Goal: Transaction & Acquisition: Book appointment/travel/reservation

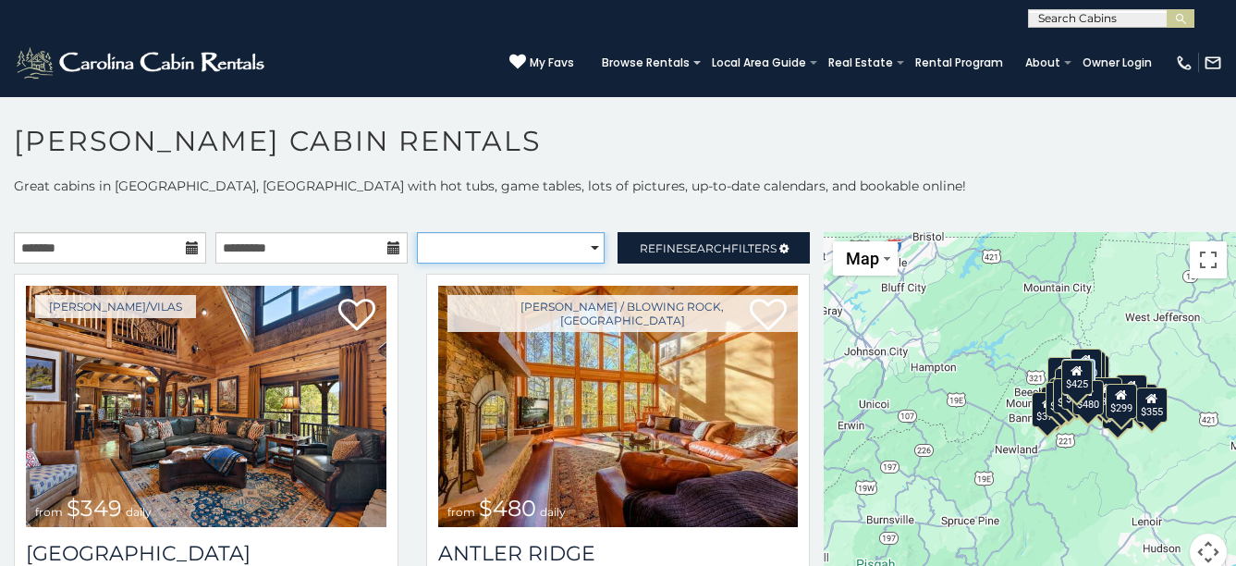
click at [564, 249] on select "**********" at bounding box center [511, 247] width 189 height 31
click at [680, 153] on h1 "[PERSON_NAME] Cabin Rentals" at bounding box center [618, 150] width 1236 height 53
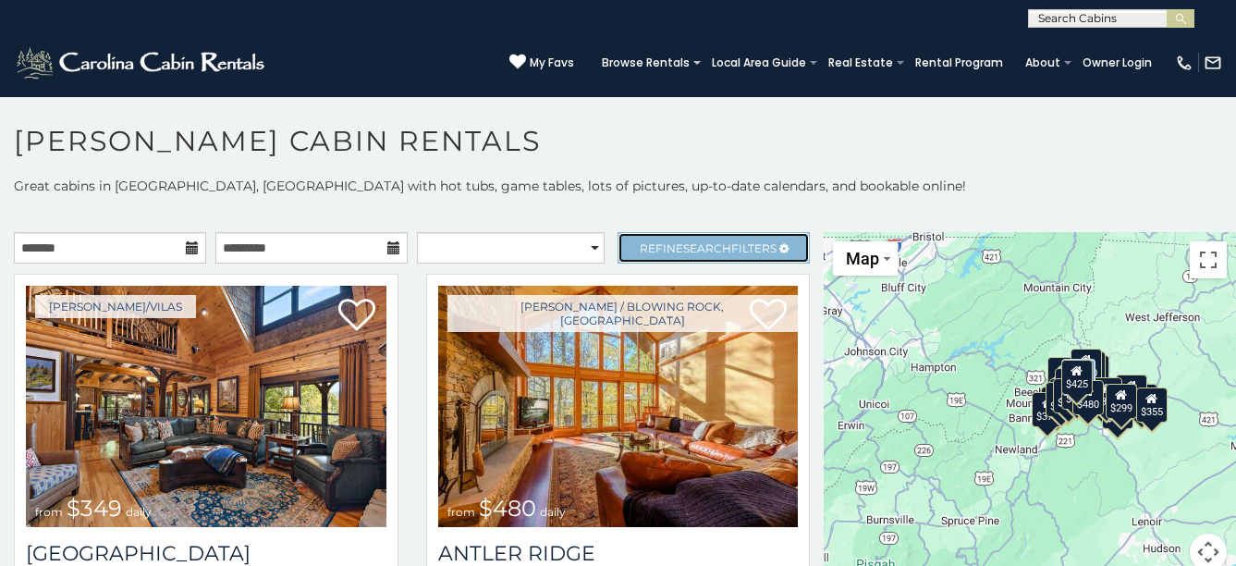
click at [710, 250] on span "Search" at bounding box center [707, 248] width 48 height 14
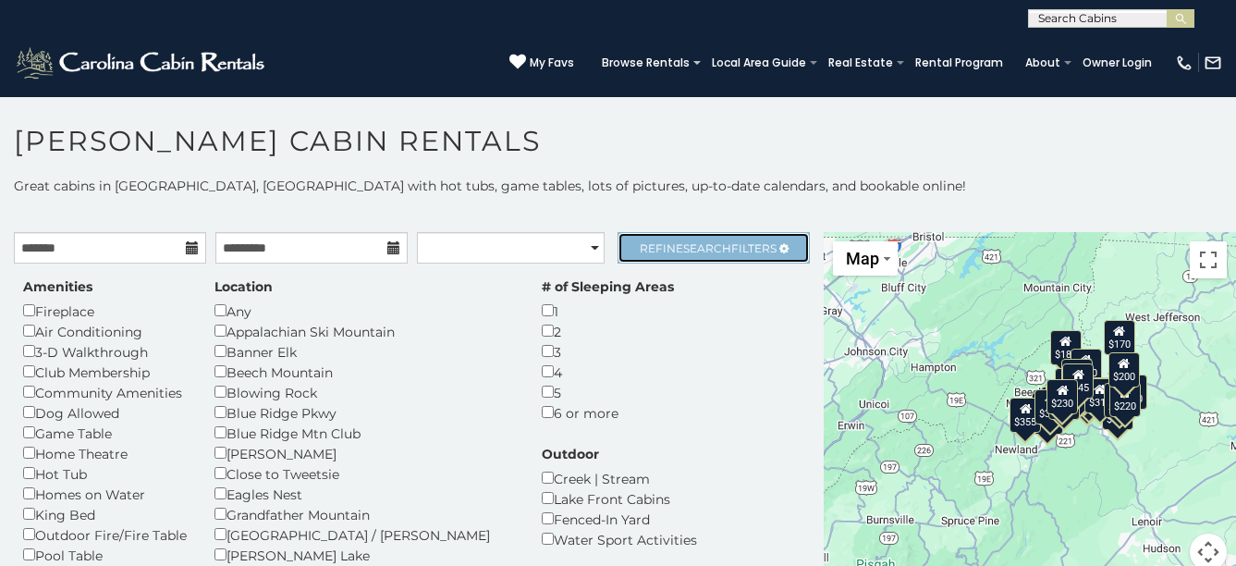
click at [713, 247] on span "Search" at bounding box center [707, 248] width 48 height 14
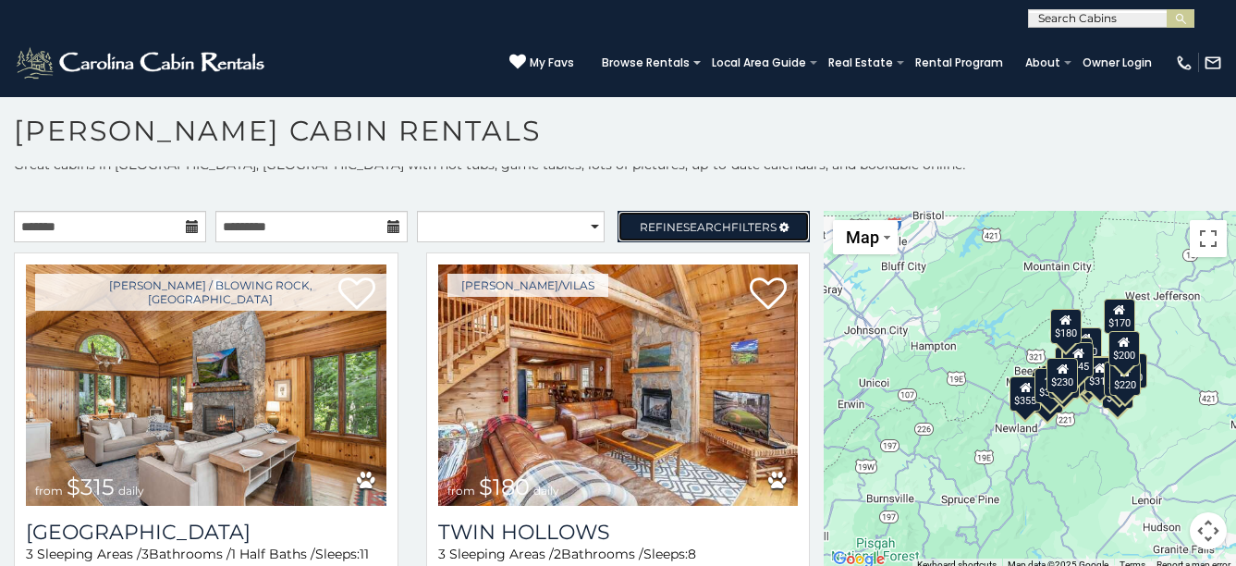
scroll to position [17, 0]
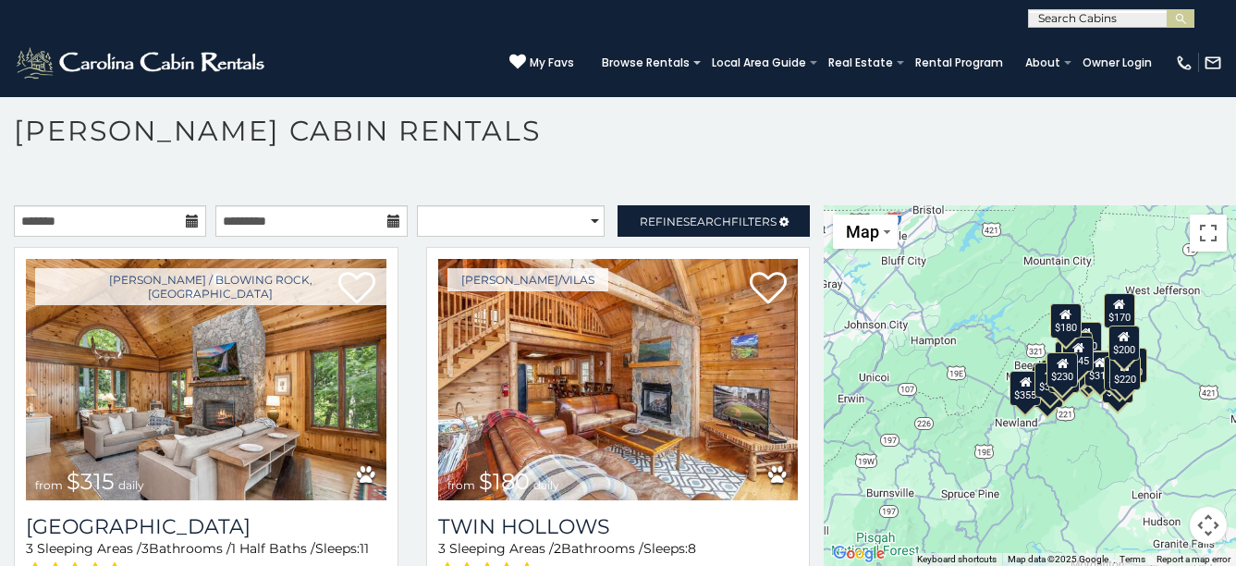
click at [827, 141] on h1 "[PERSON_NAME] Cabin Rentals" at bounding box center [618, 140] width 1236 height 53
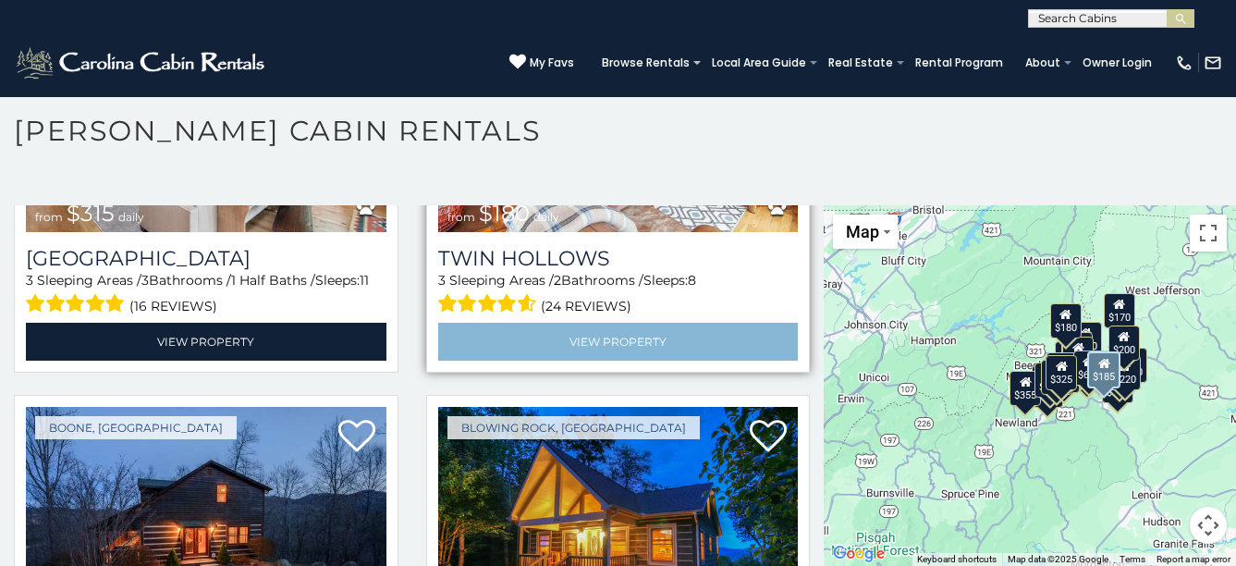
scroll to position [0, 0]
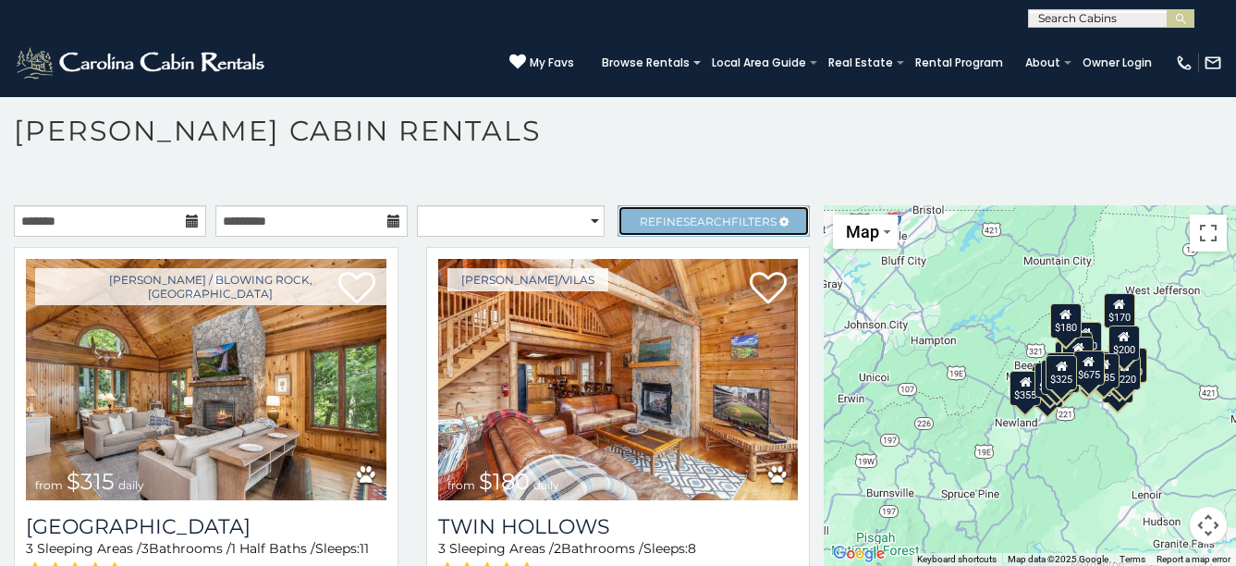
click at [693, 222] on span "Search" at bounding box center [707, 221] width 48 height 14
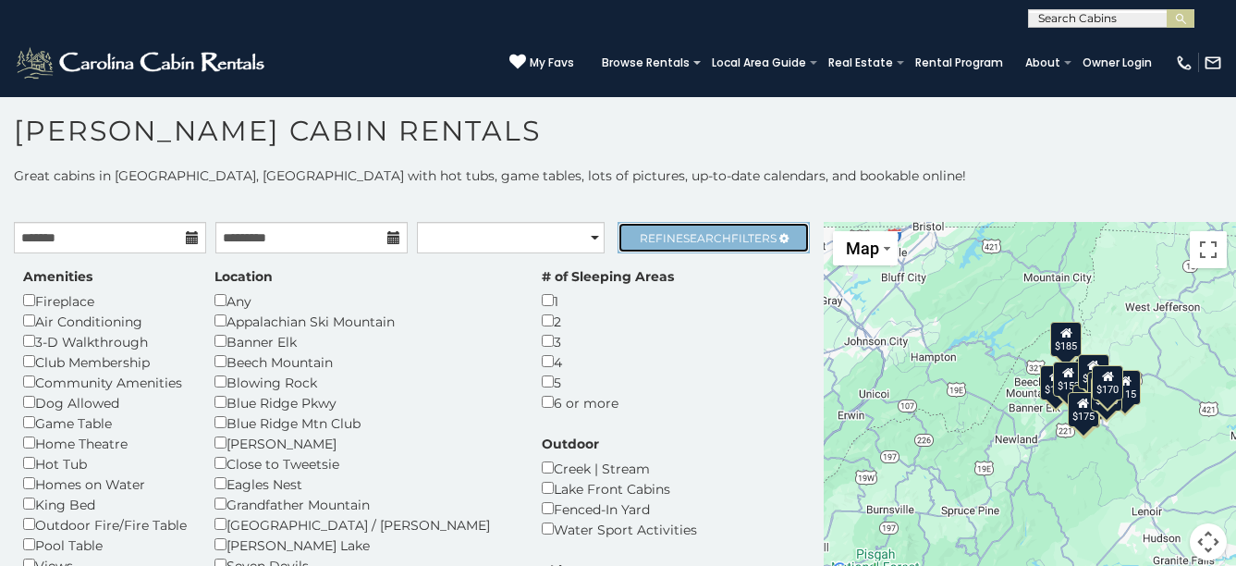
click at [696, 243] on span "Search" at bounding box center [707, 238] width 48 height 14
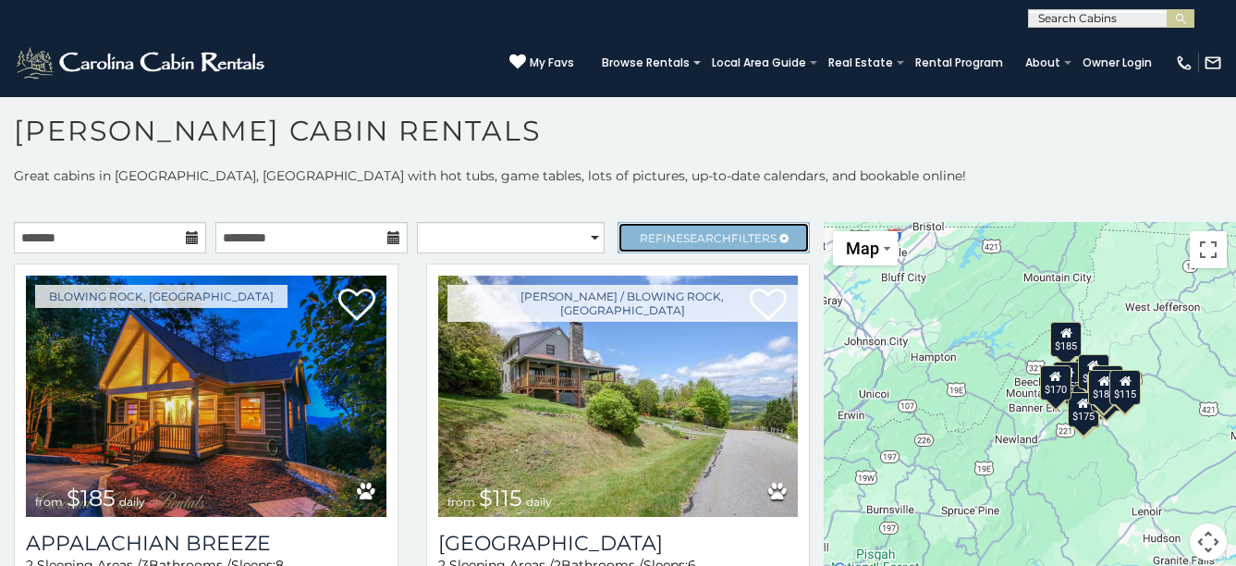
click at [650, 238] on span "Refine Search Filters" at bounding box center [708, 238] width 137 height 14
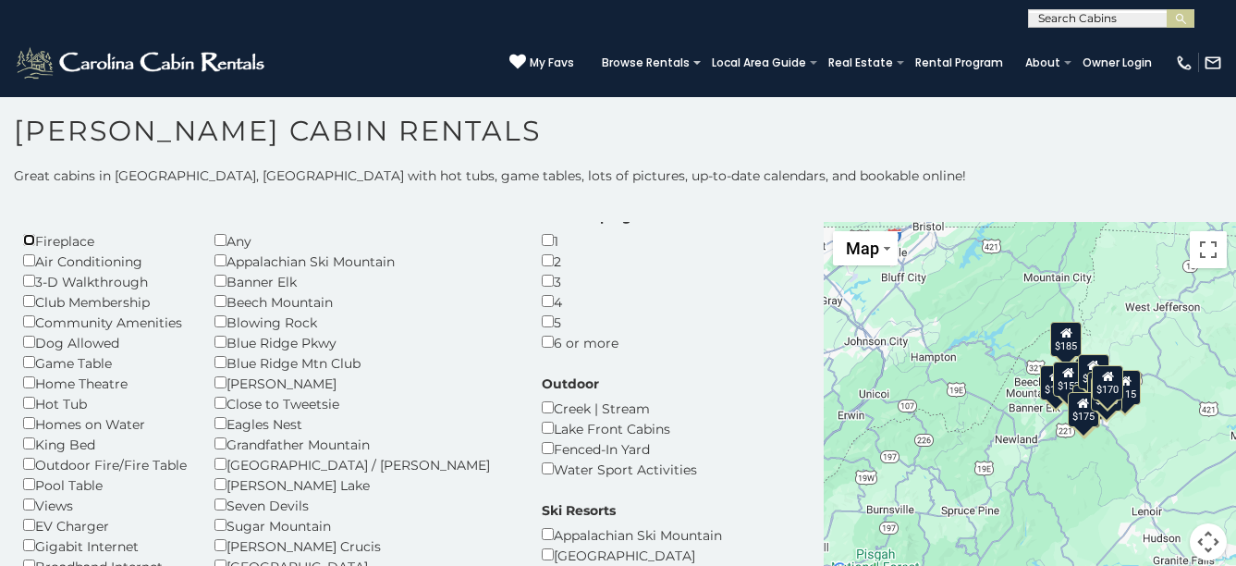
scroll to position [92, 0]
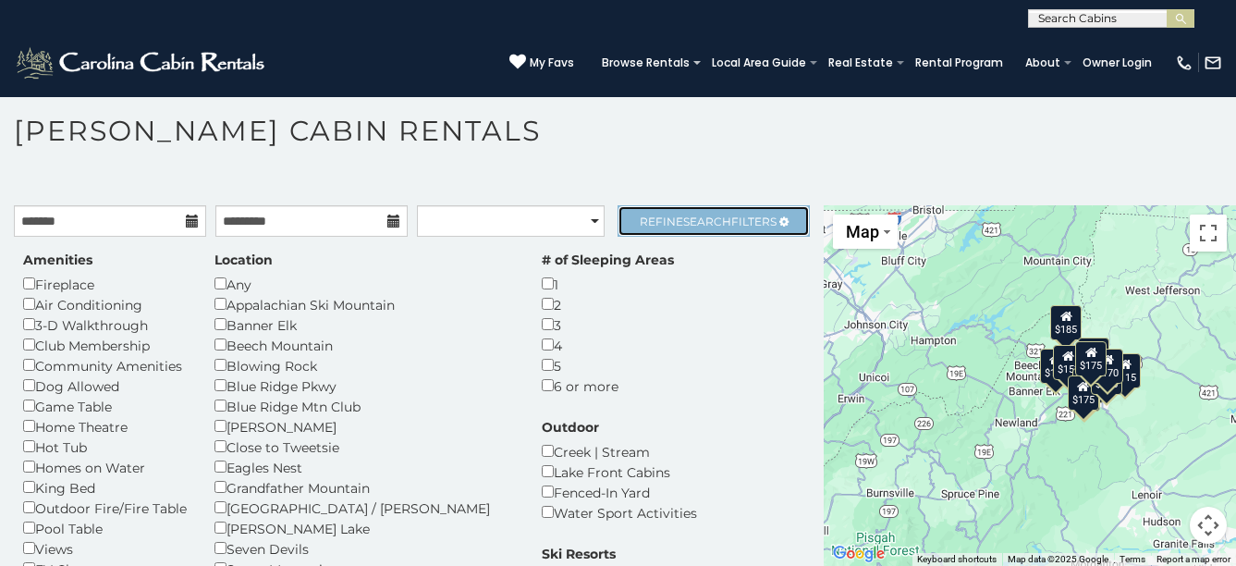
click at [746, 219] on span "Refine Search Filters" at bounding box center [708, 221] width 137 height 14
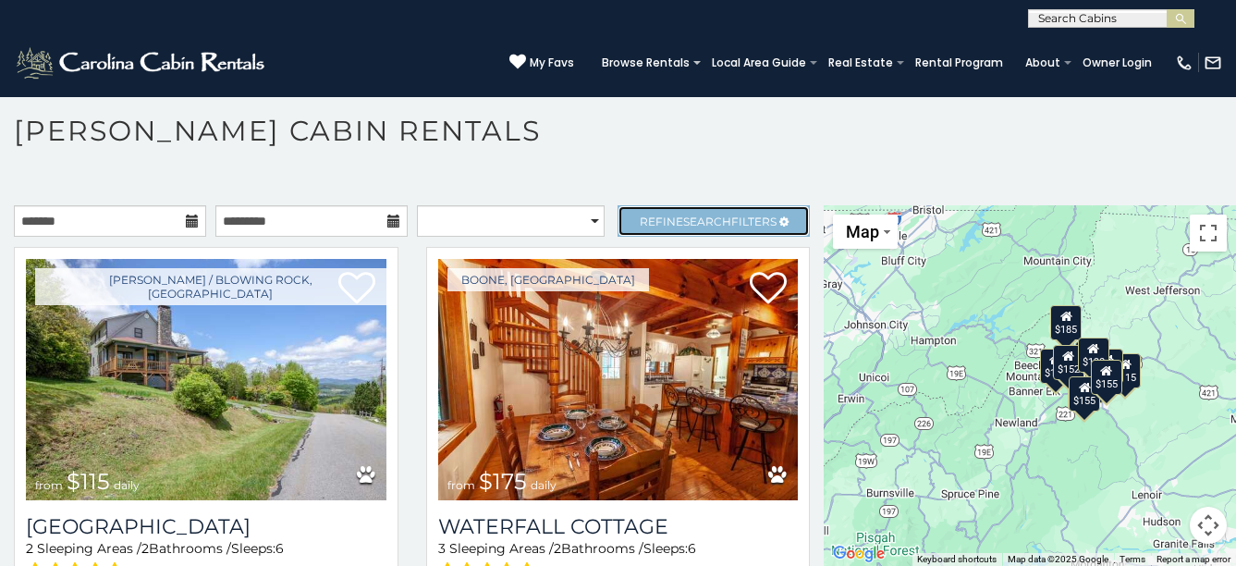
click at [683, 217] on span "Search" at bounding box center [707, 221] width 48 height 14
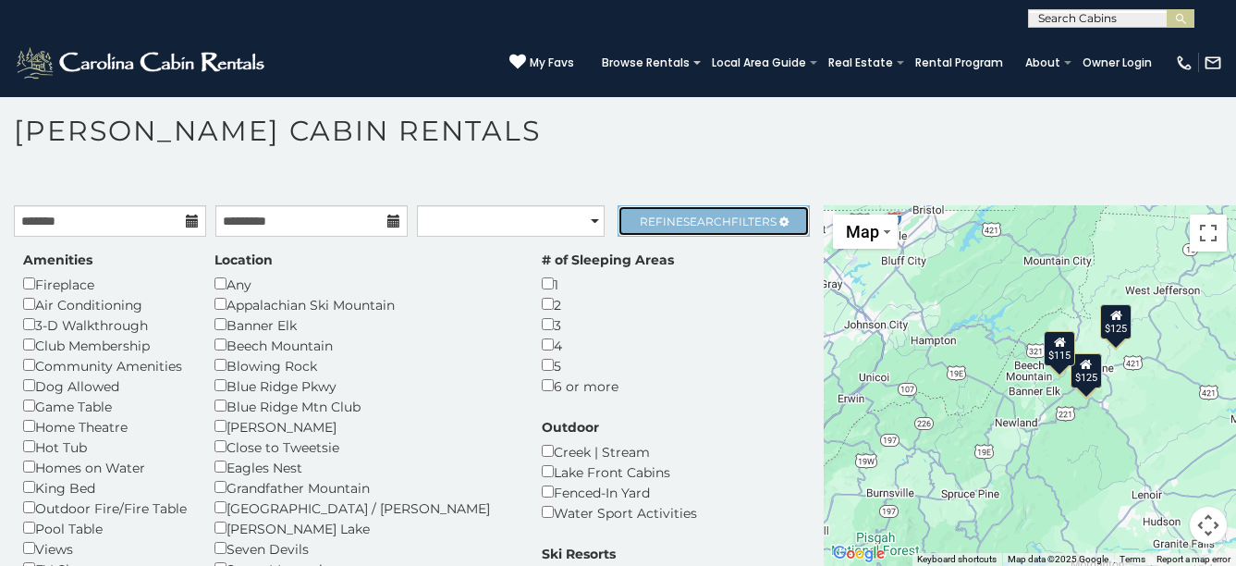
click at [697, 218] on span "Search" at bounding box center [707, 221] width 48 height 14
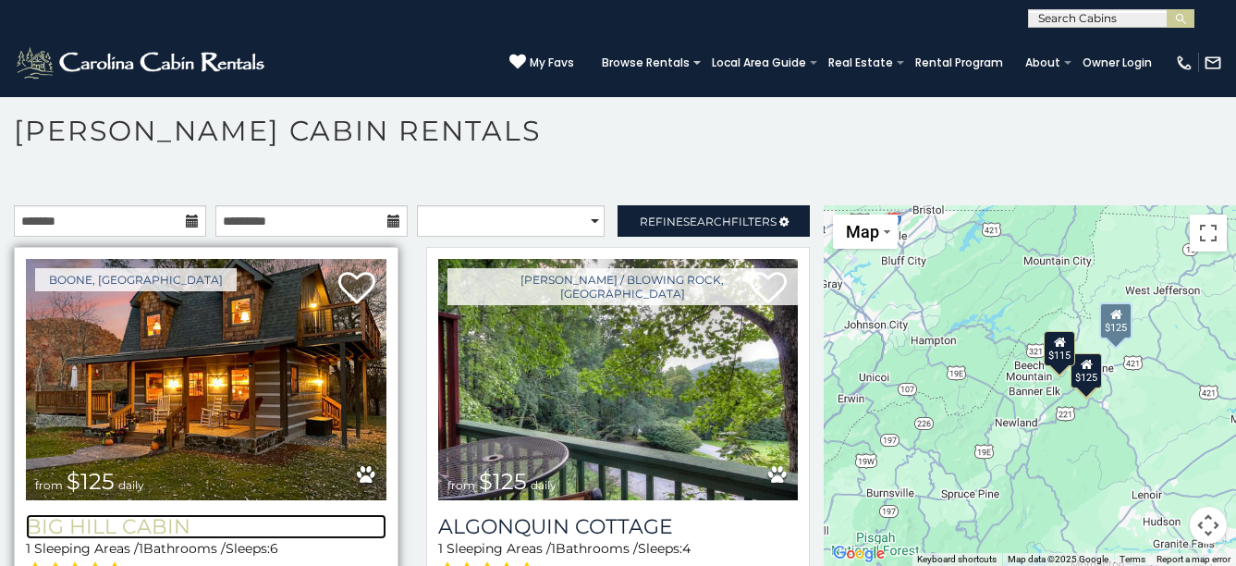
click at [175, 518] on h3 "Big Hill Cabin" at bounding box center [206, 526] width 360 height 25
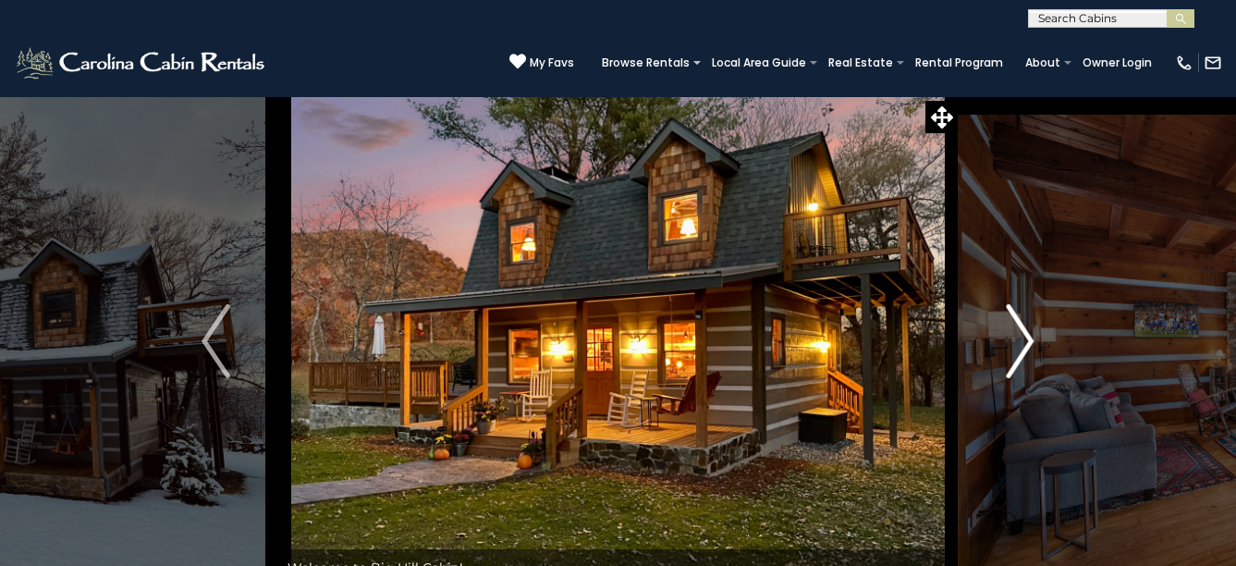
click at [1029, 334] on img "Next" at bounding box center [1020, 341] width 28 height 74
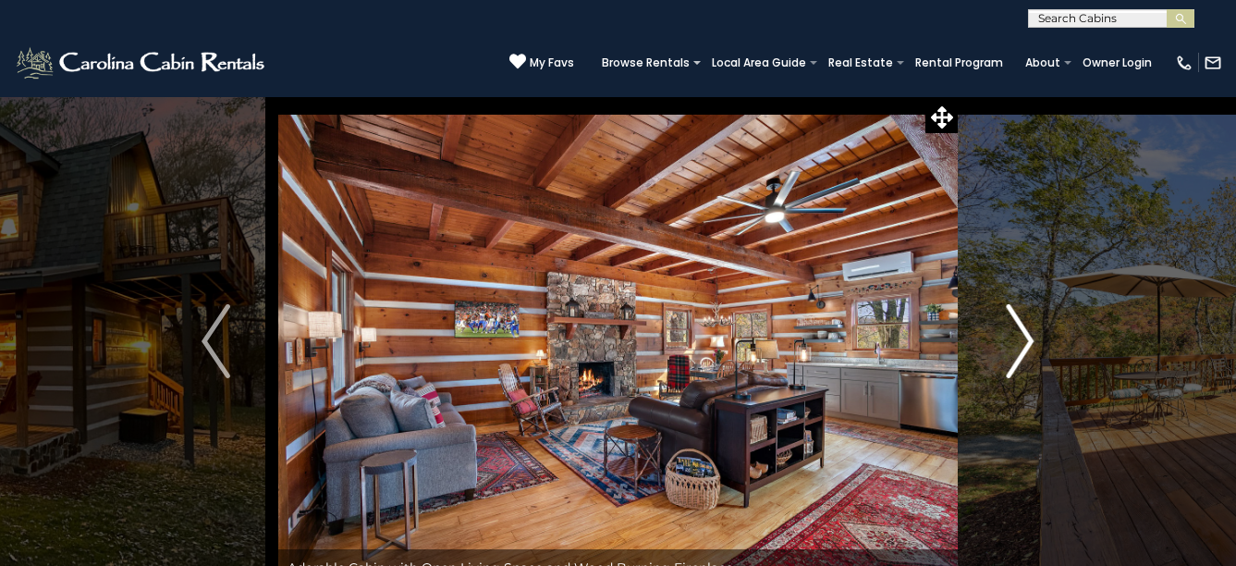
click at [1033, 341] on img "Next" at bounding box center [1020, 341] width 28 height 74
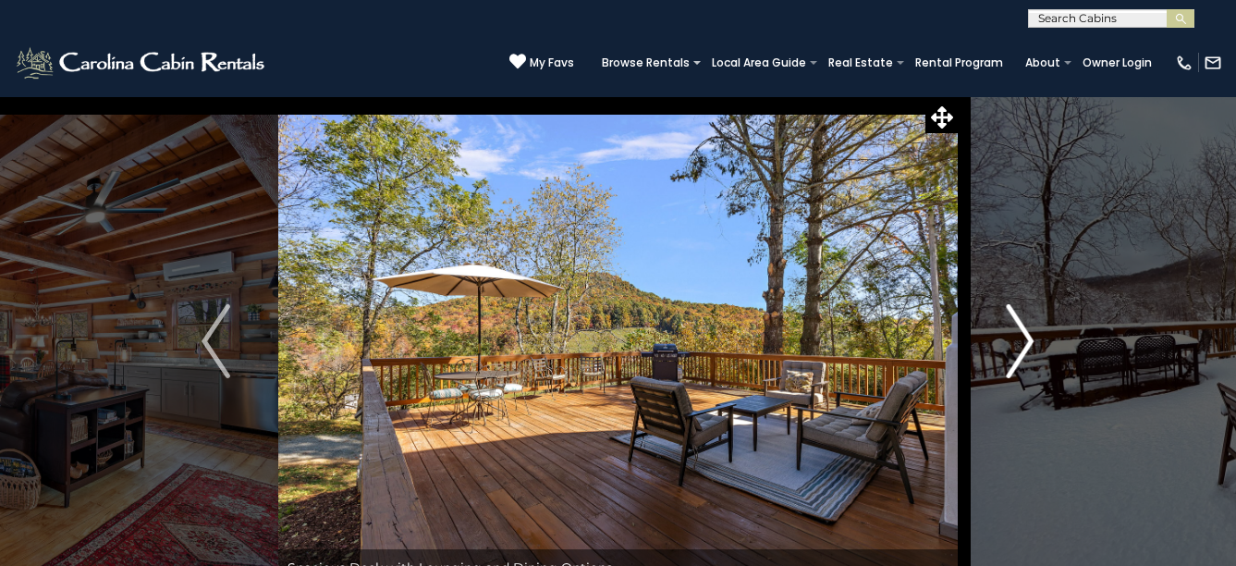
click at [1030, 344] on img "Next" at bounding box center [1020, 341] width 28 height 74
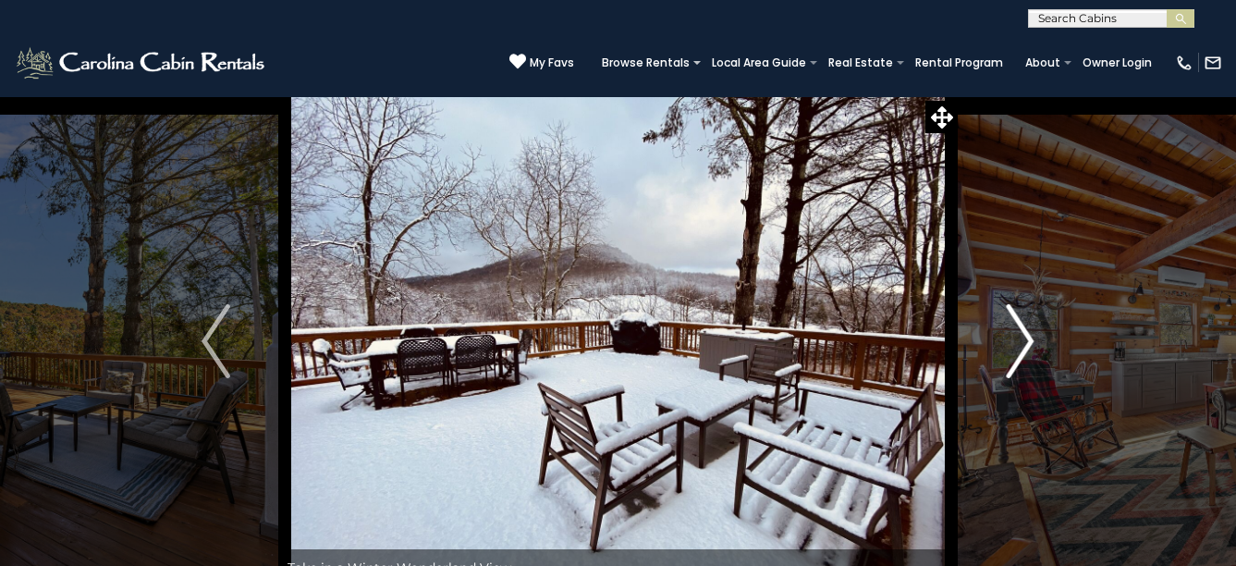
click at [1030, 344] on img "Next" at bounding box center [1020, 341] width 28 height 74
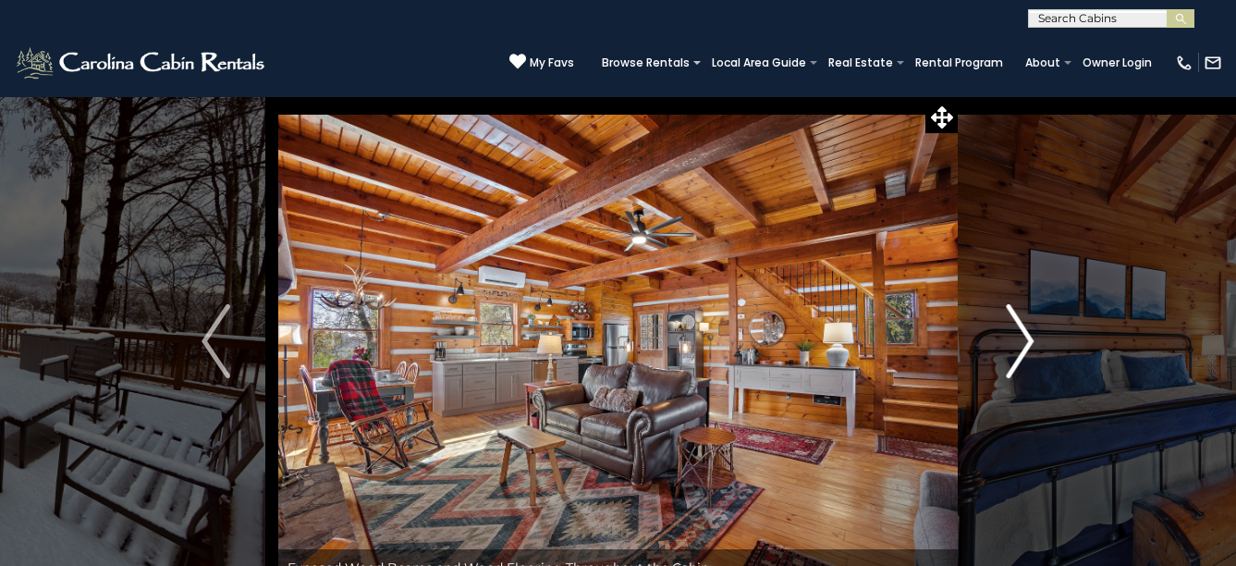
click at [1030, 344] on img "Next" at bounding box center [1020, 341] width 28 height 74
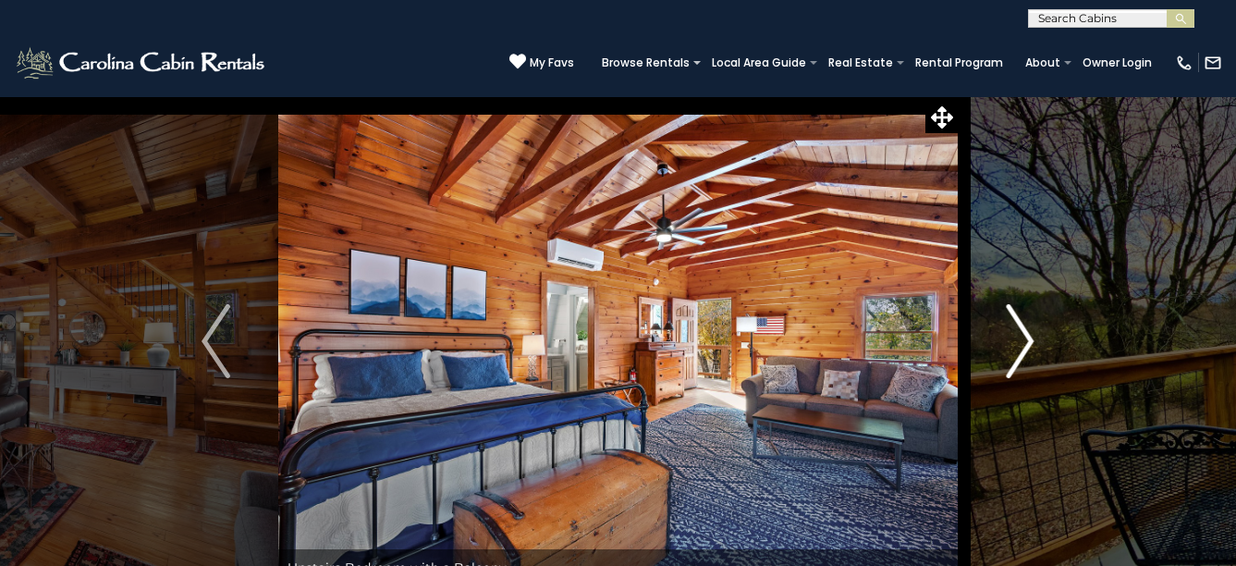
click at [1030, 344] on img "Next" at bounding box center [1020, 341] width 28 height 74
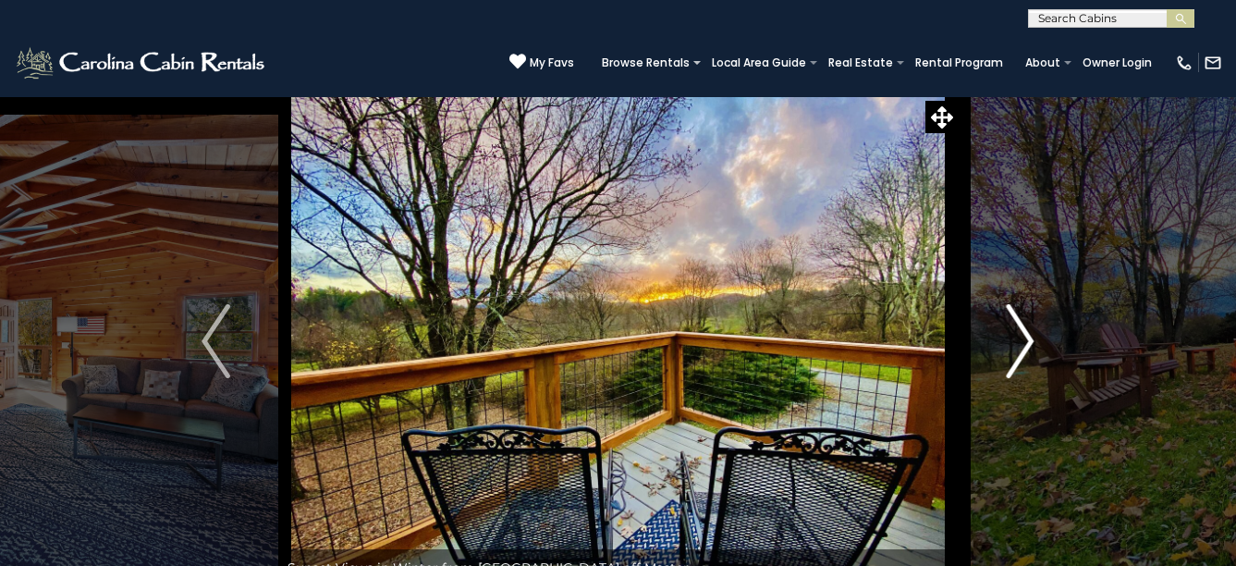
click at [1030, 344] on img "Next" at bounding box center [1020, 341] width 28 height 74
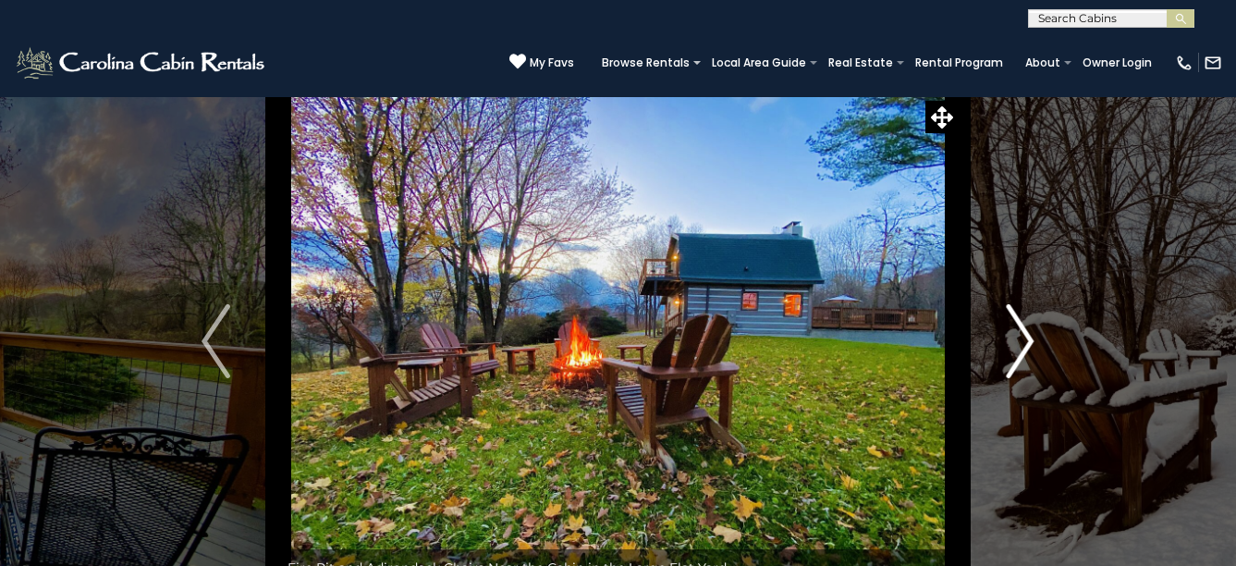
click at [1030, 344] on img "Next" at bounding box center [1020, 341] width 28 height 74
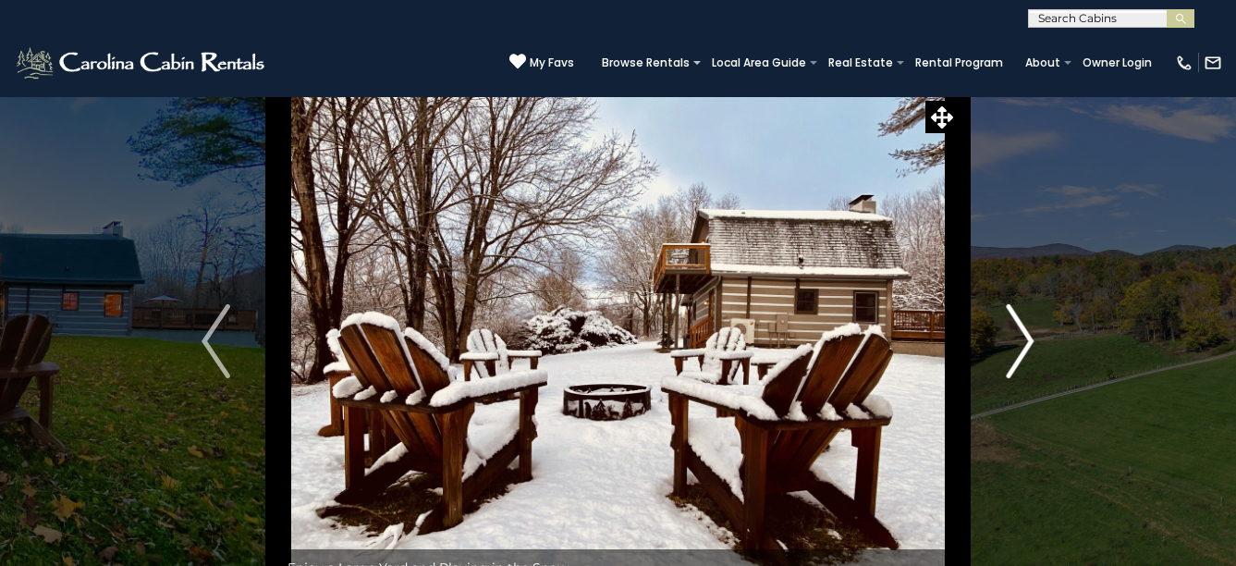
click at [1030, 344] on img "Next" at bounding box center [1020, 341] width 28 height 74
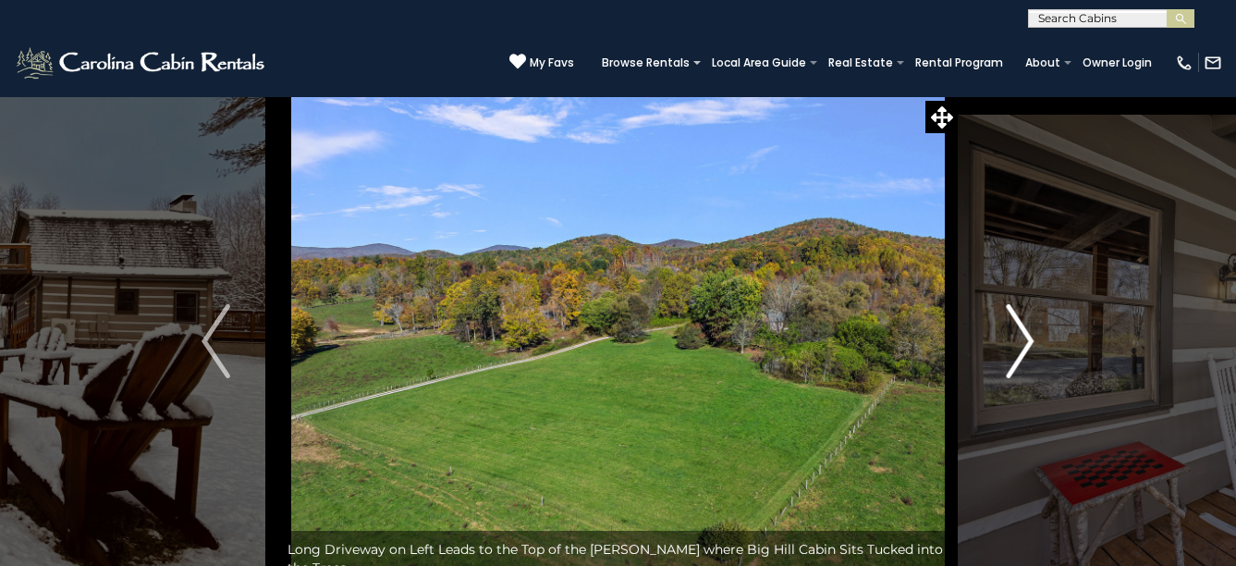
click at [1030, 344] on img "Next" at bounding box center [1020, 341] width 28 height 74
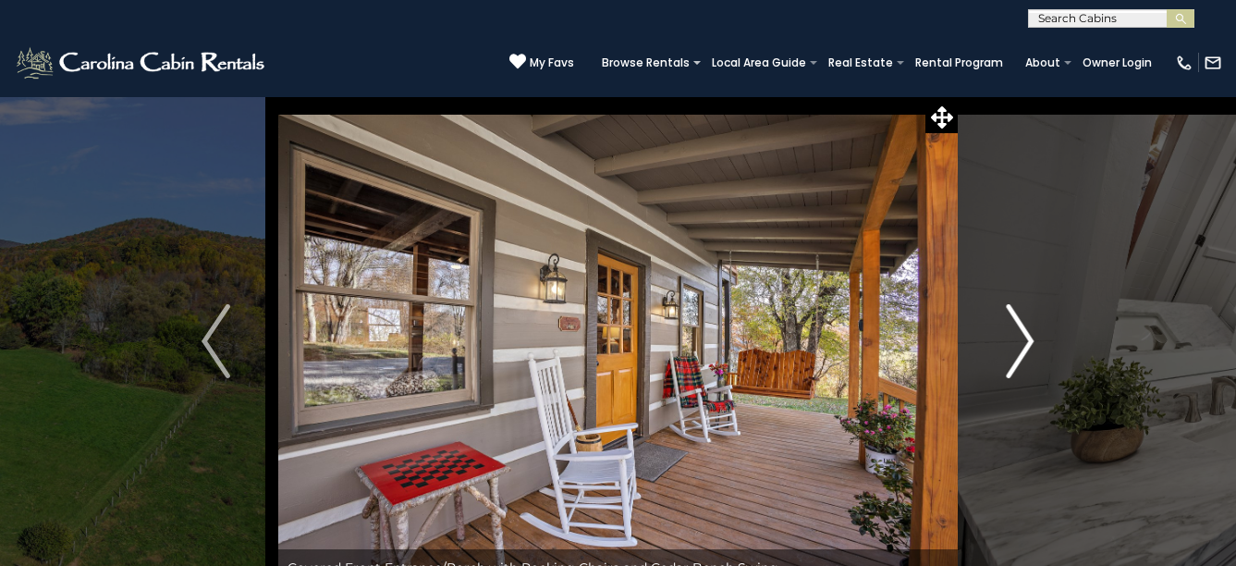
click at [1030, 344] on img "Next" at bounding box center [1020, 341] width 28 height 74
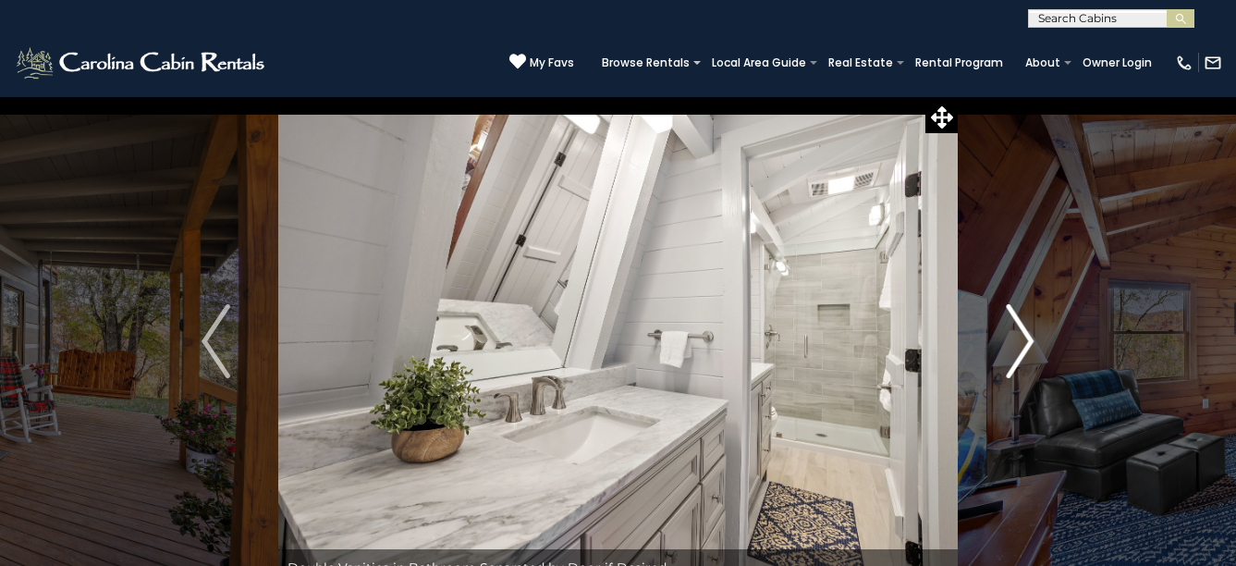
click at [1030, 344] on img "Next" at bounding box center [1020, 341] width 28 height 74
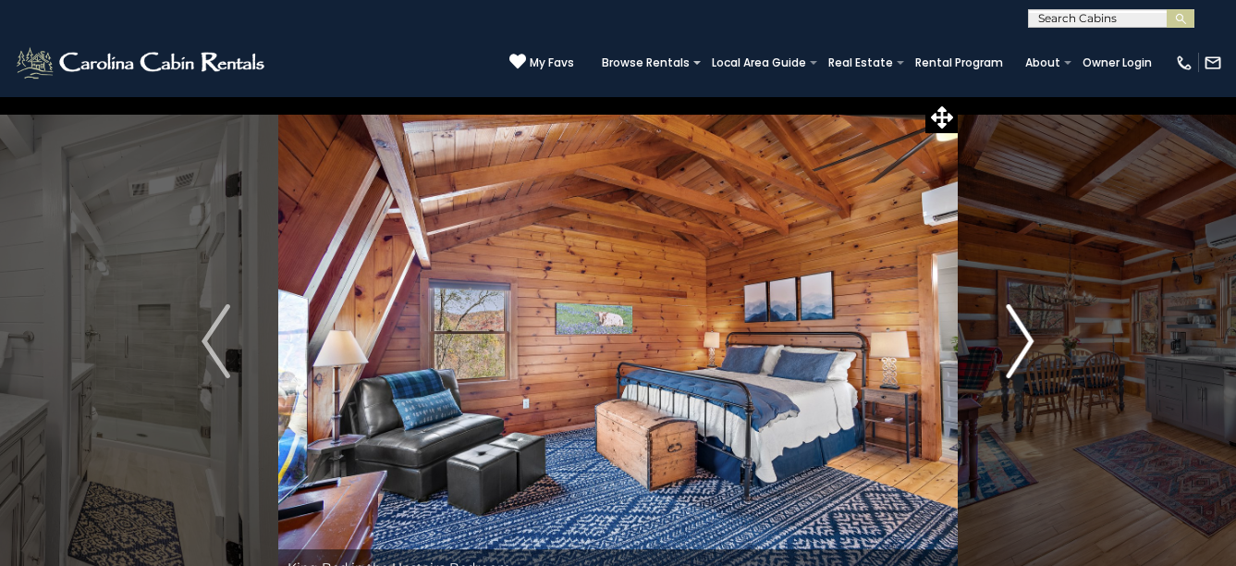
click at [1030, 342] on img "Next" at bounding box center [1020, 341] width 28 height 74
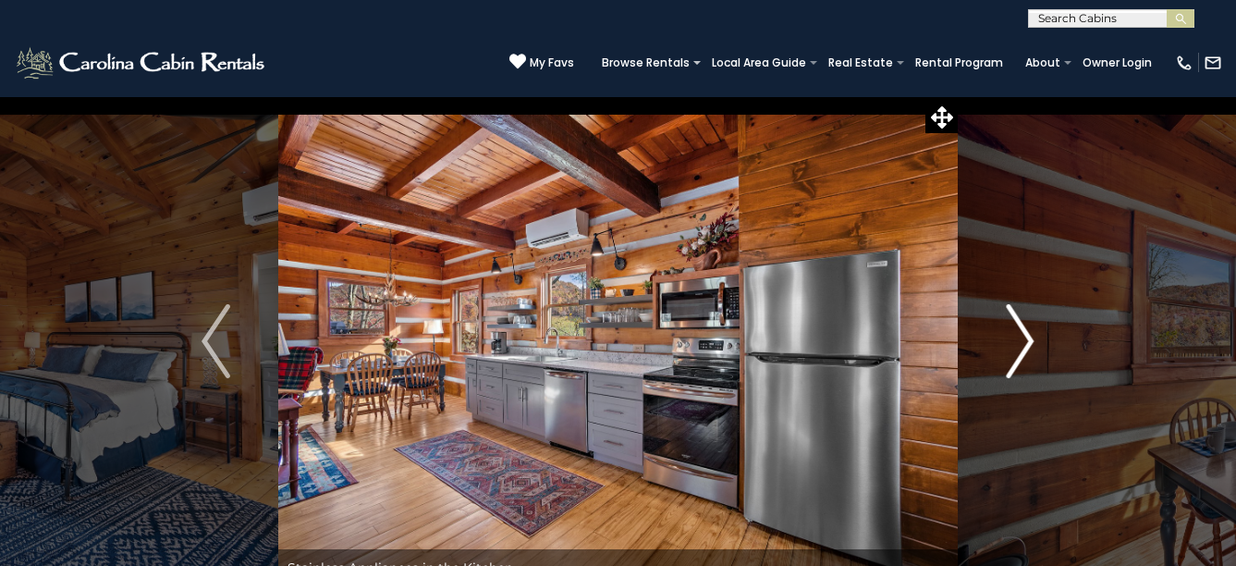
click at [1030, 342] on img "Next" at bounding box center [1020, 341] width 28 height 74
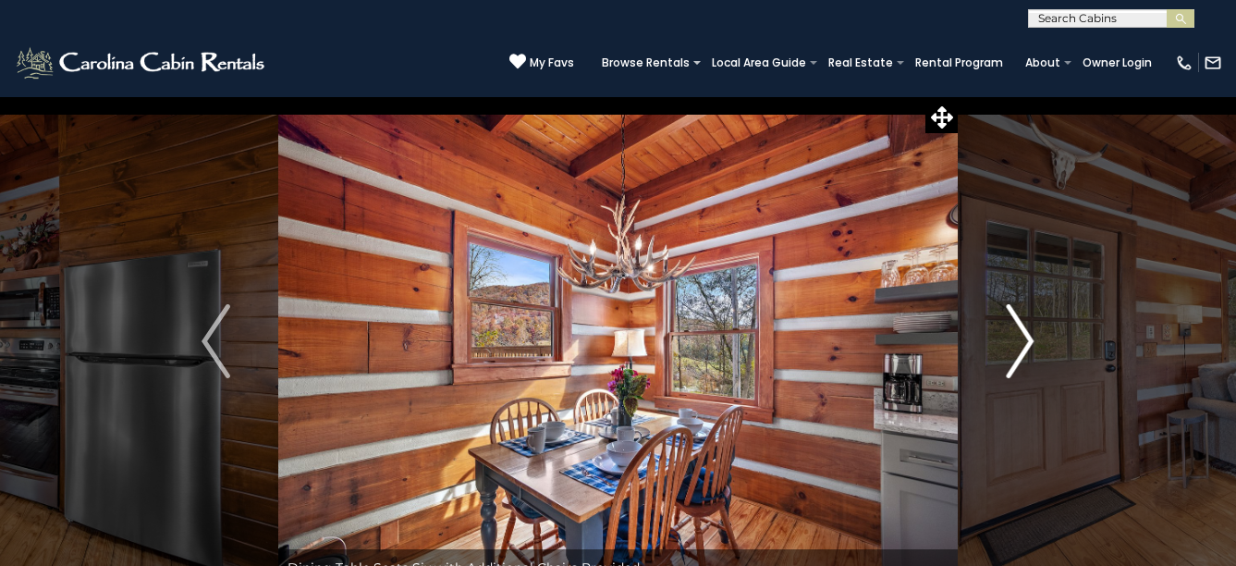
click at [1030, 342] on img "Next" at bounding box center [1020, 341] width 28 height 74
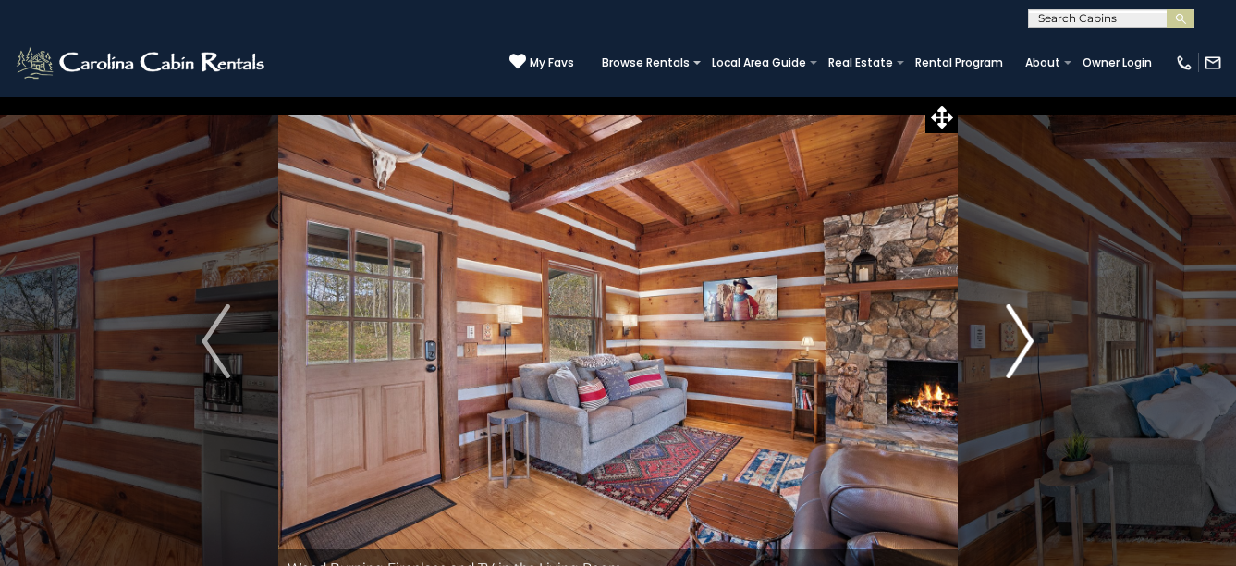
click at [1030, 342] on img "Next" at bounding box center [1020, 341] width 28 height 74
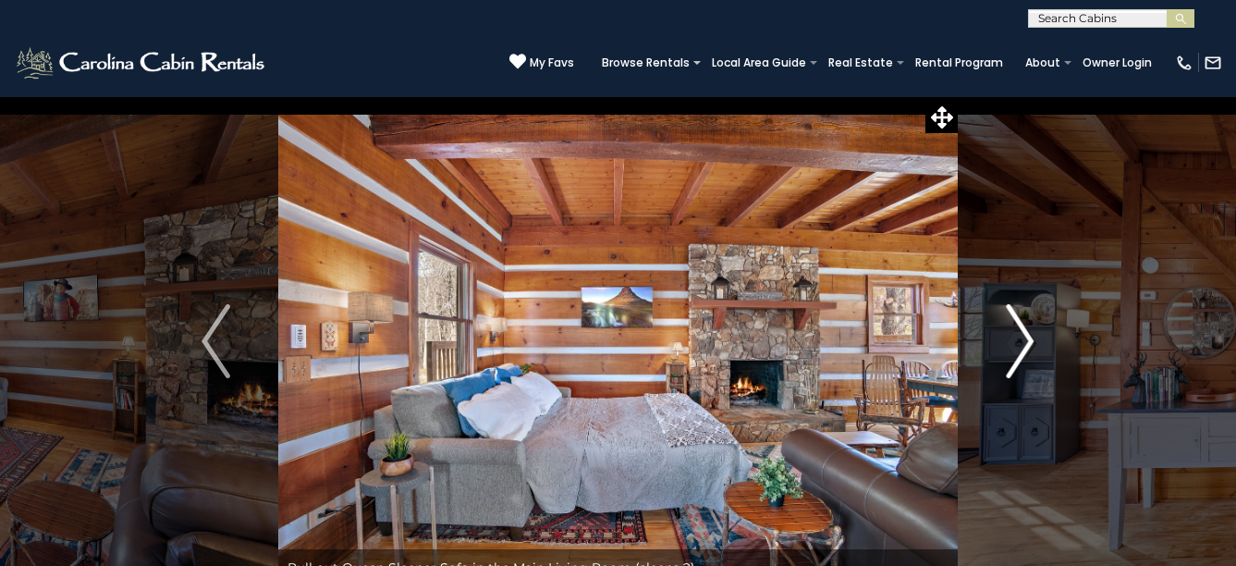
click at [1028, 337] on img "Next" at bounding box center [1020, 341] width 28 height 74
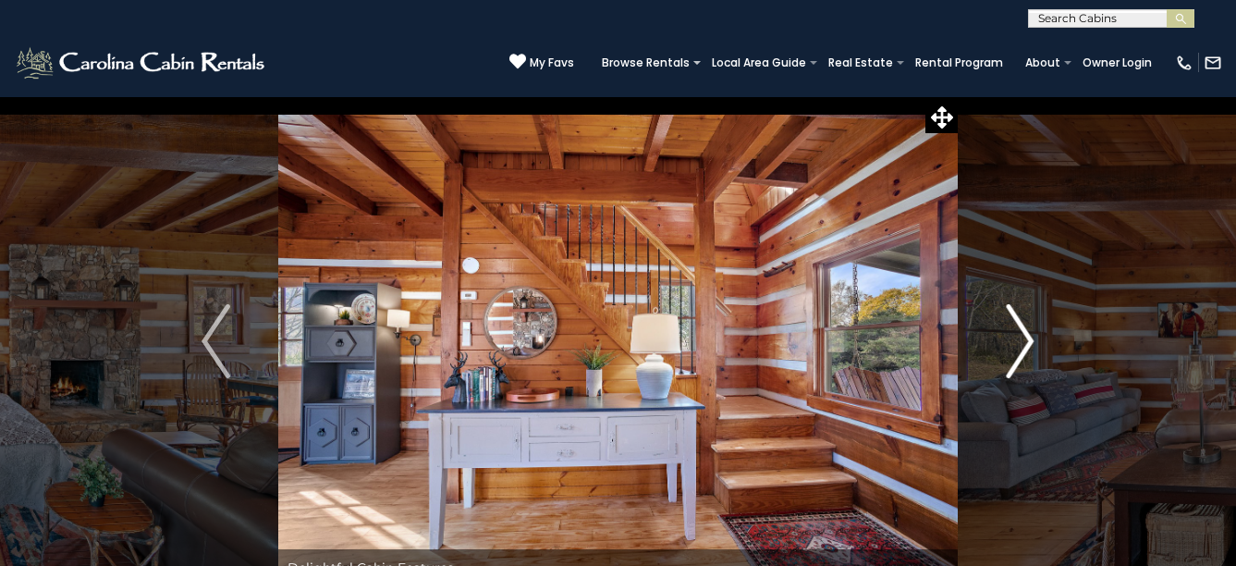
click at [1029, 337] on img "Next" at bounding box center [1020, 341] width 28 height 74
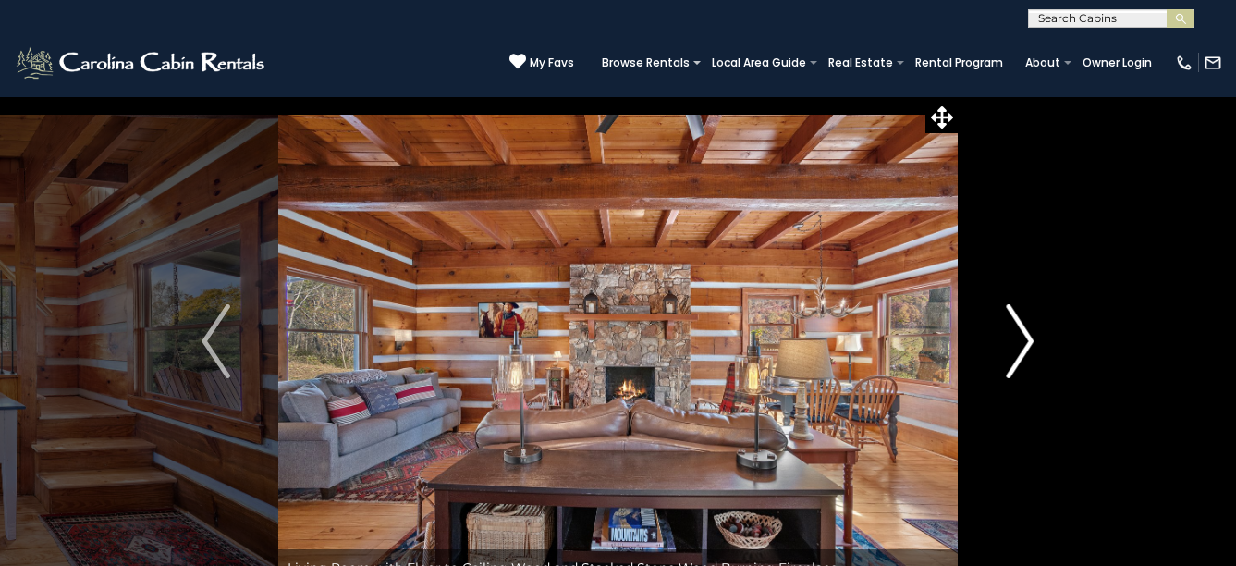
click at [1029, 337] on img "Next" at bounding box center [1020, 341] width 28 height 74
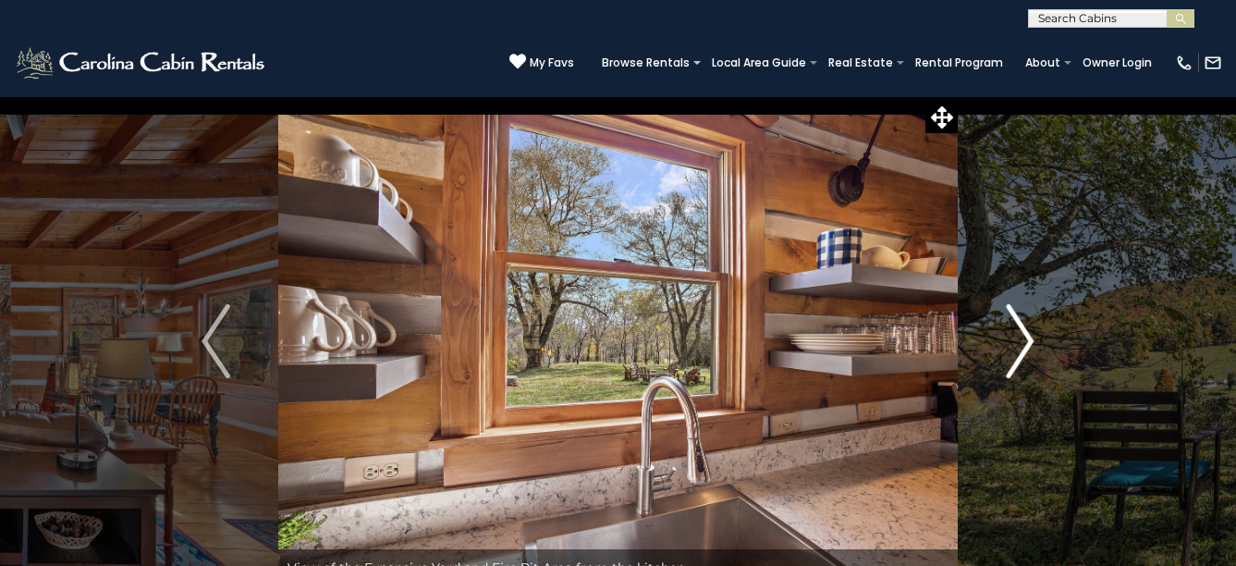
click at [1029, 337] on img "Next" at bounding box center [1020, 341] width 28 height 74
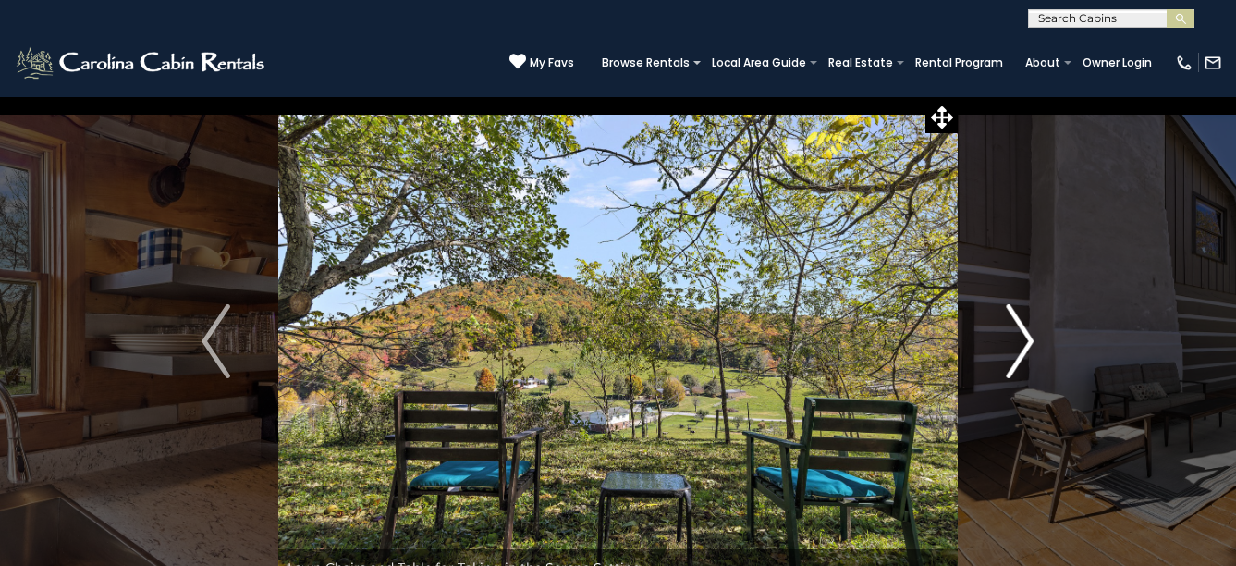
click at [1029, 337] on img "Next" at bounding box center [1020, 341] width 28 height 74
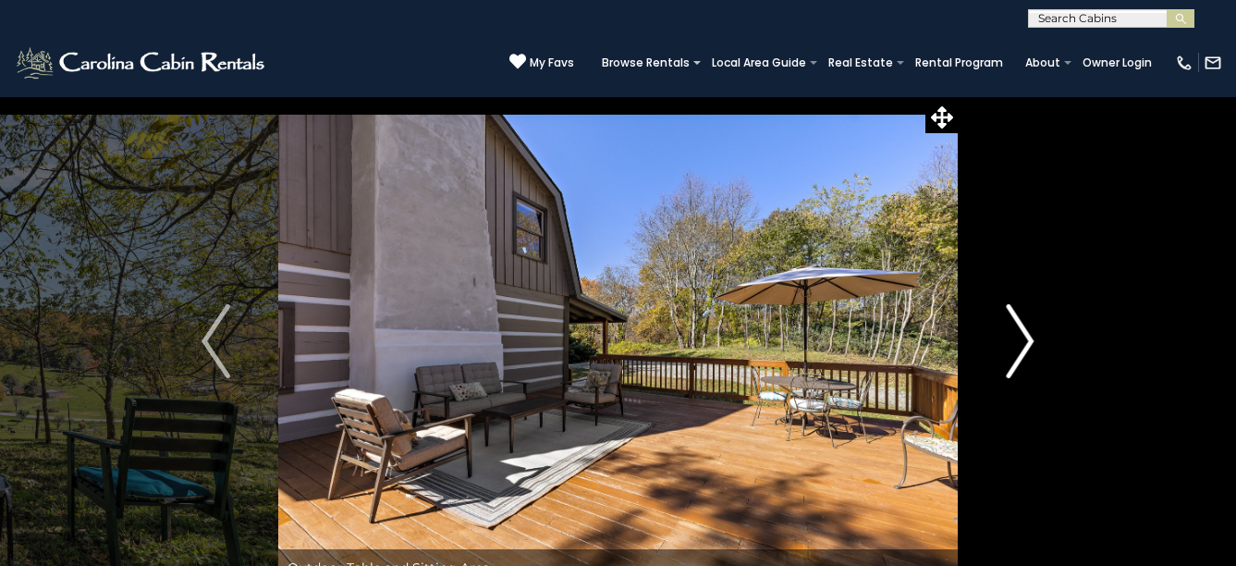
click at [1029, 337] on img "Next" at bounding box center [1020, 341] width 28 height 74
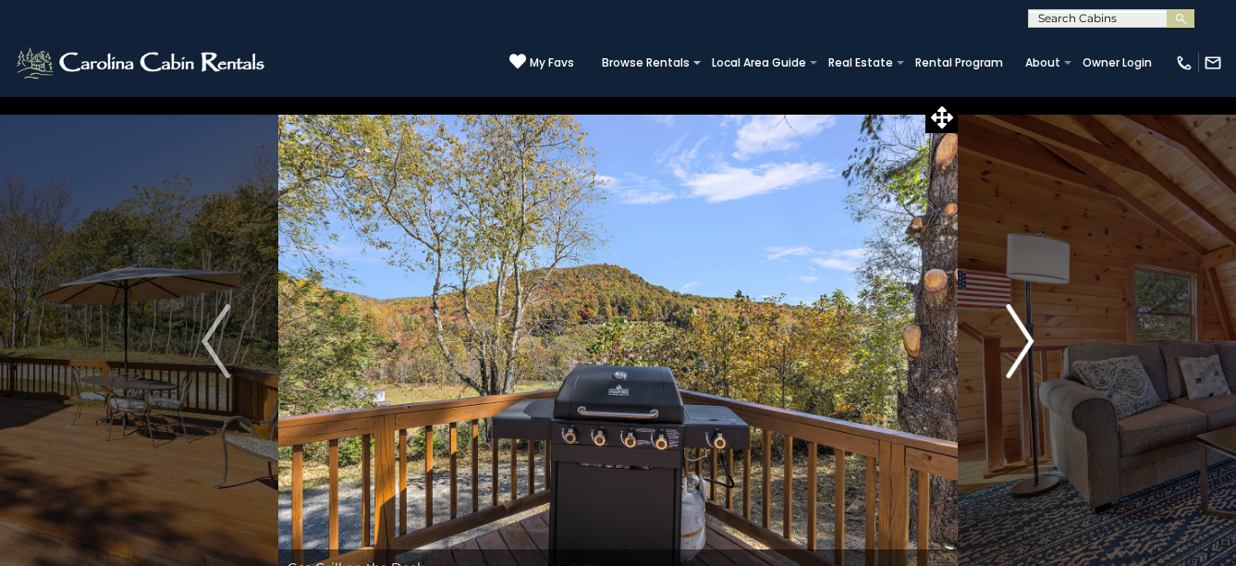
click at [1029, 337] on img "Next" at bounding box center [1020, 341] width 28 height 74
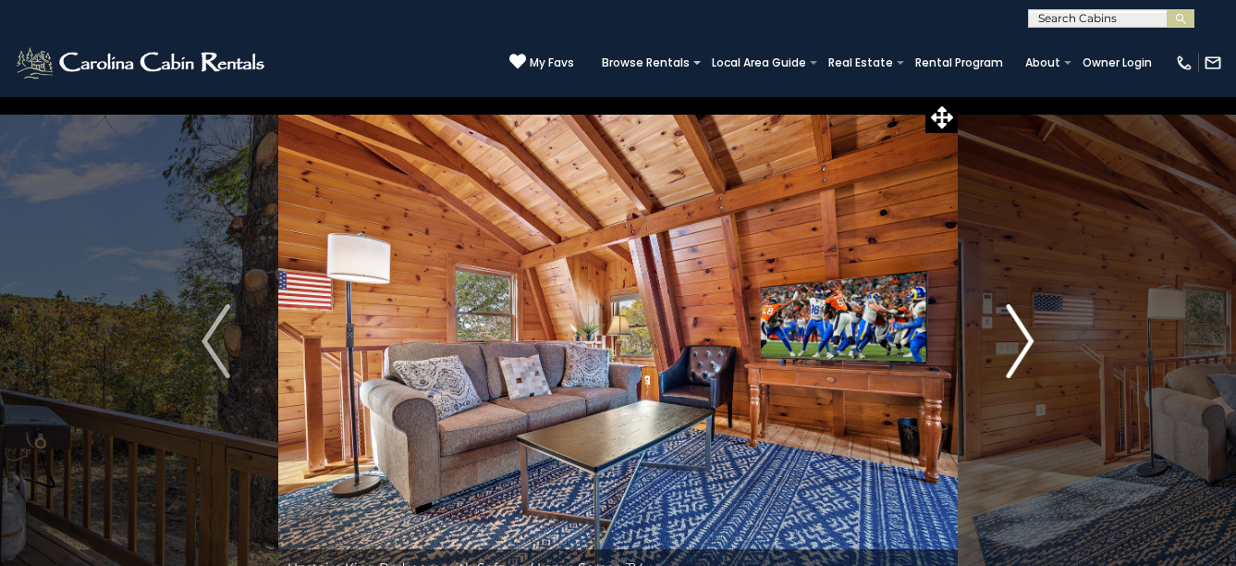
click at [1029, 337] on img "Next" at bounding box center [1020, 341] width 28 height 74
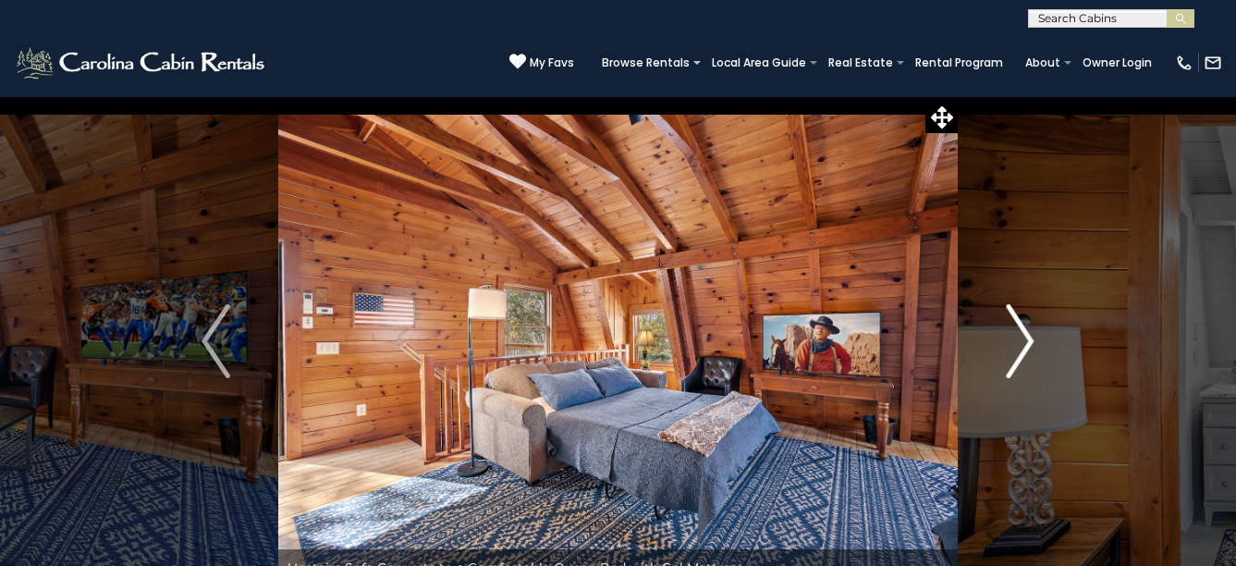
click at [1029, 337] on img "Next" at bounding box center [1020, 341] width 28 height 74
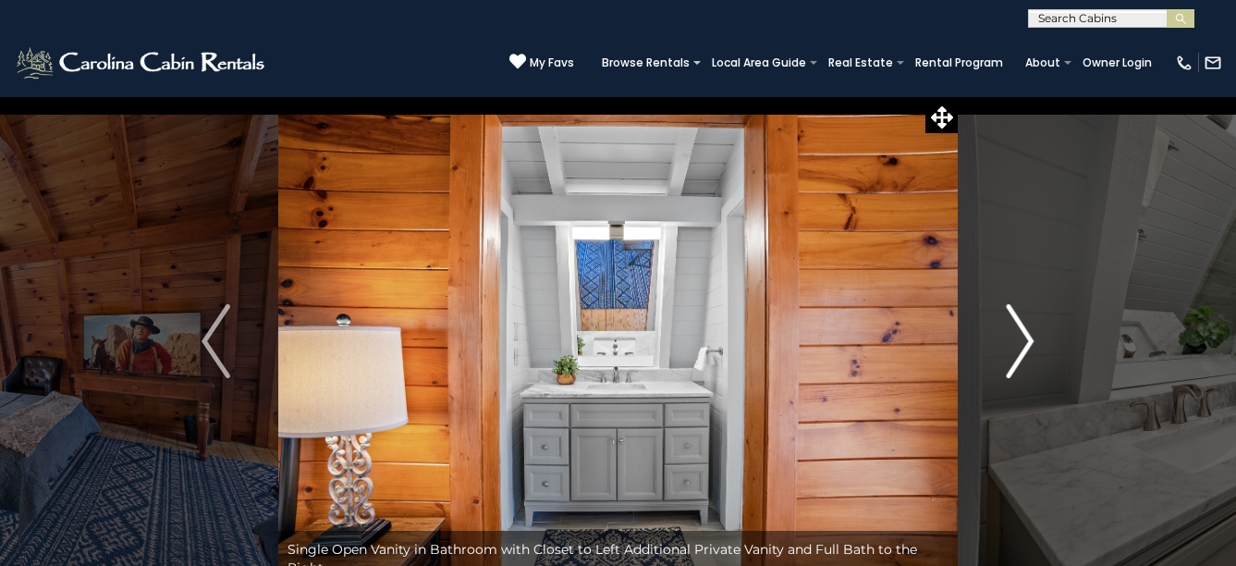
click at [1029, 337] on img "Next" at bounding box center [1020, 341] width 28 height 74
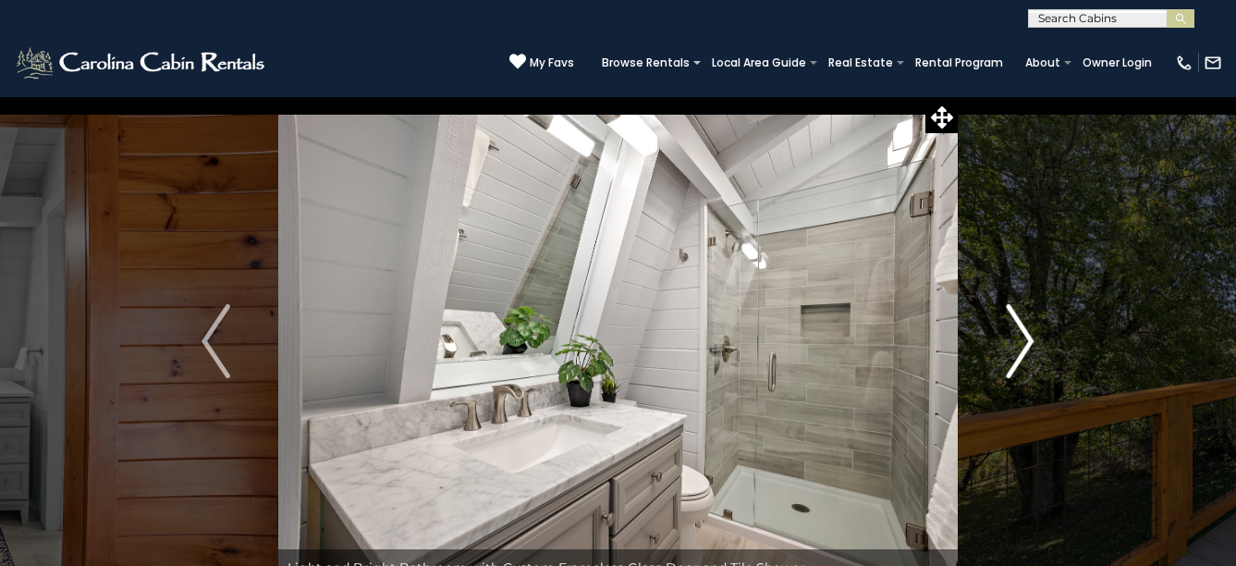
click at [1029, 337] on img "Next" at bounding box center [1020, 341] width 28 height 74
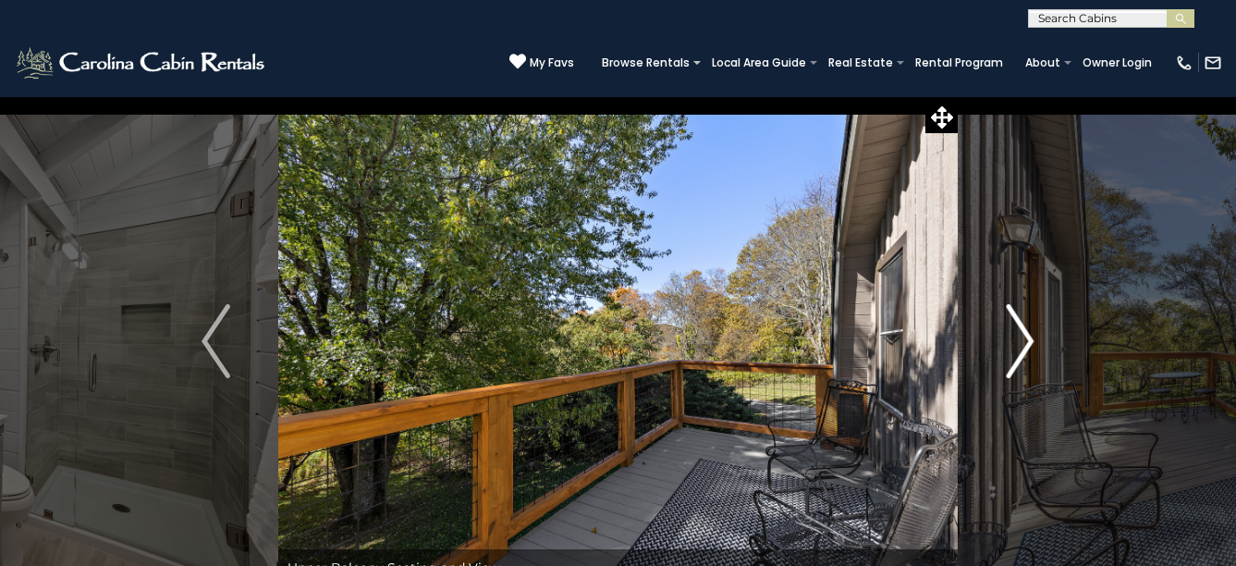
click at [1029, 337] on img "Next" at bounding box center [1020, 341] width 28 height 74
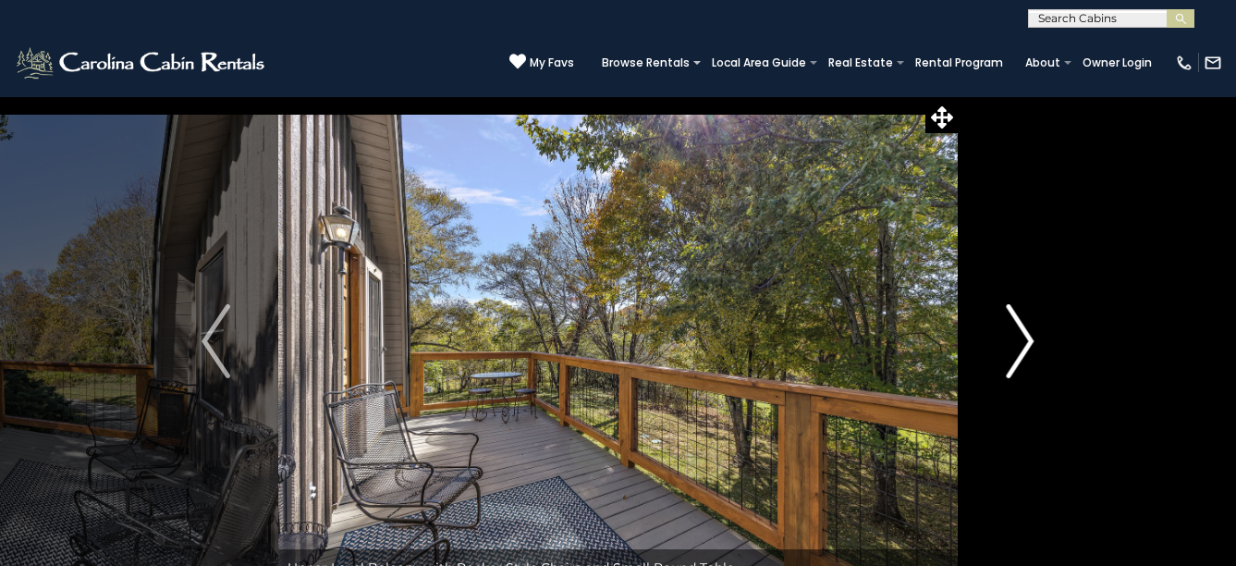
click at [1029, 337] on img "Next" at bounding box center [1020, 341] width 28 height 74
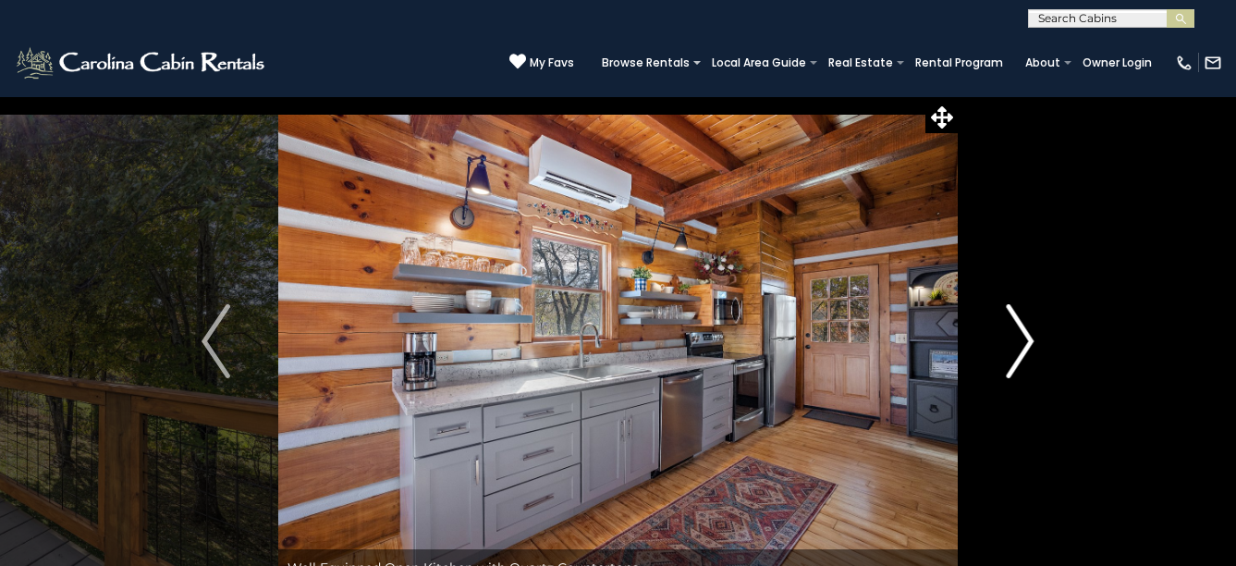
click at [1029, 337] on img "Next" at bounding box center [1020, 341] width 28 height 74
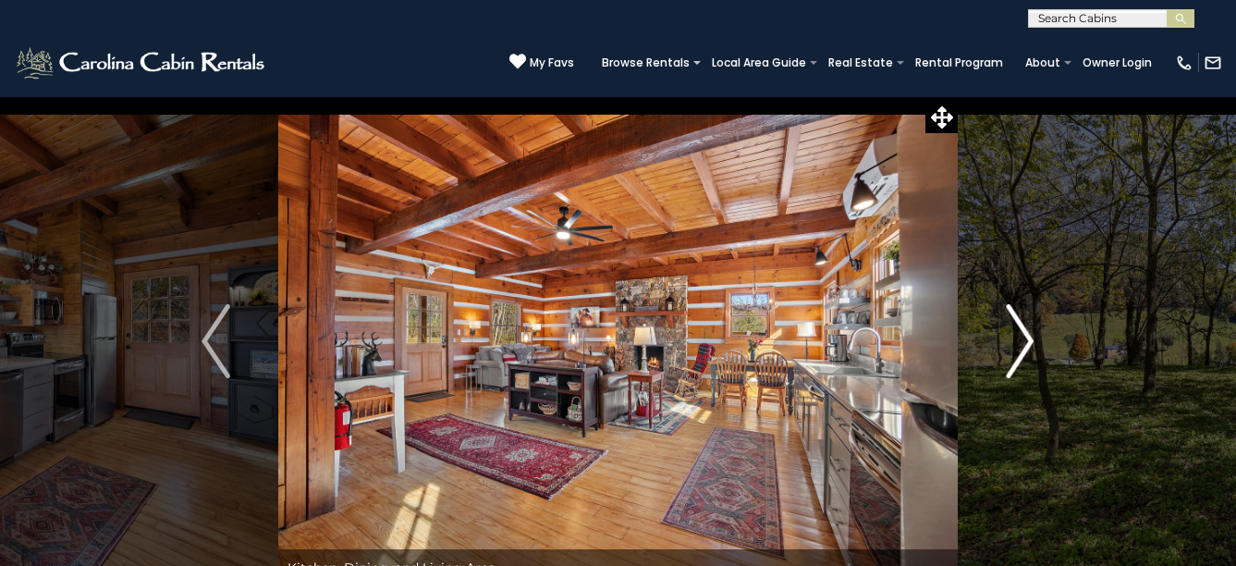
click at [1029, 337] on img "Next" at bounding box center [1020, 341] width 28 height 74
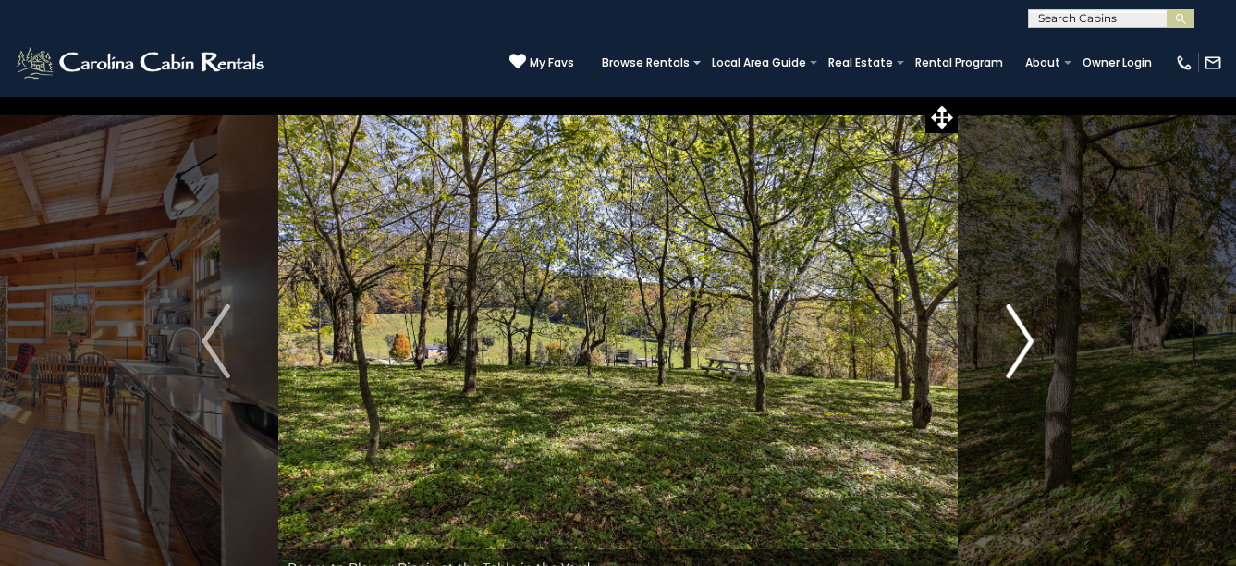
click at [1029, 337] on img "Next" at bounding box center [1020, 341] width 28 height 74
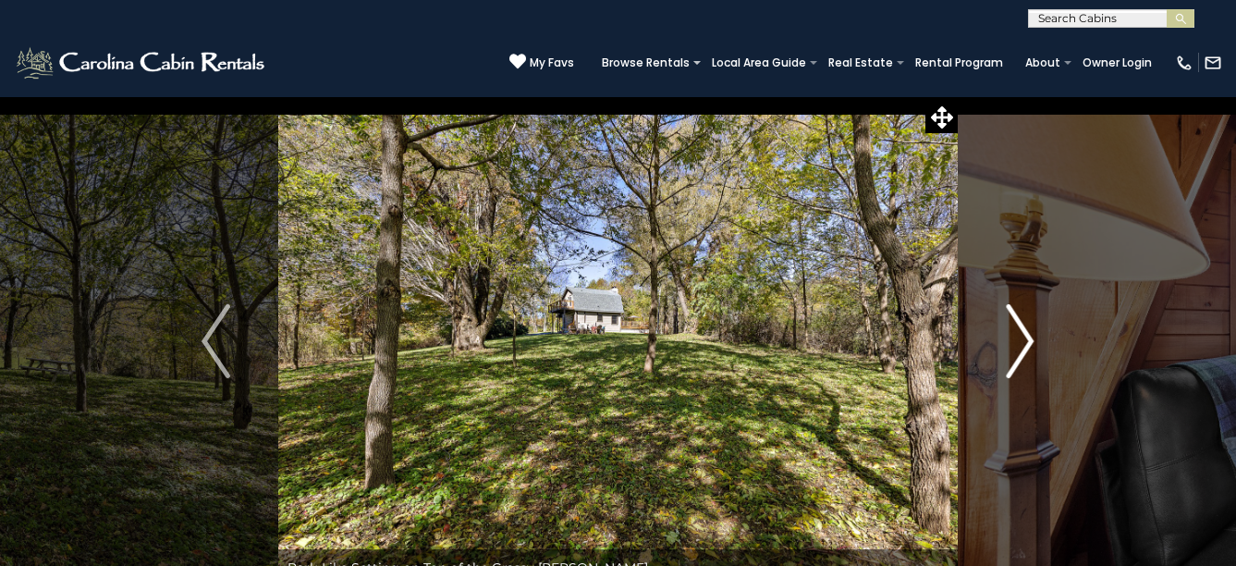
click at [1029, 337] on img "Next" at bounding box center [1020, 341] width 28 height 74
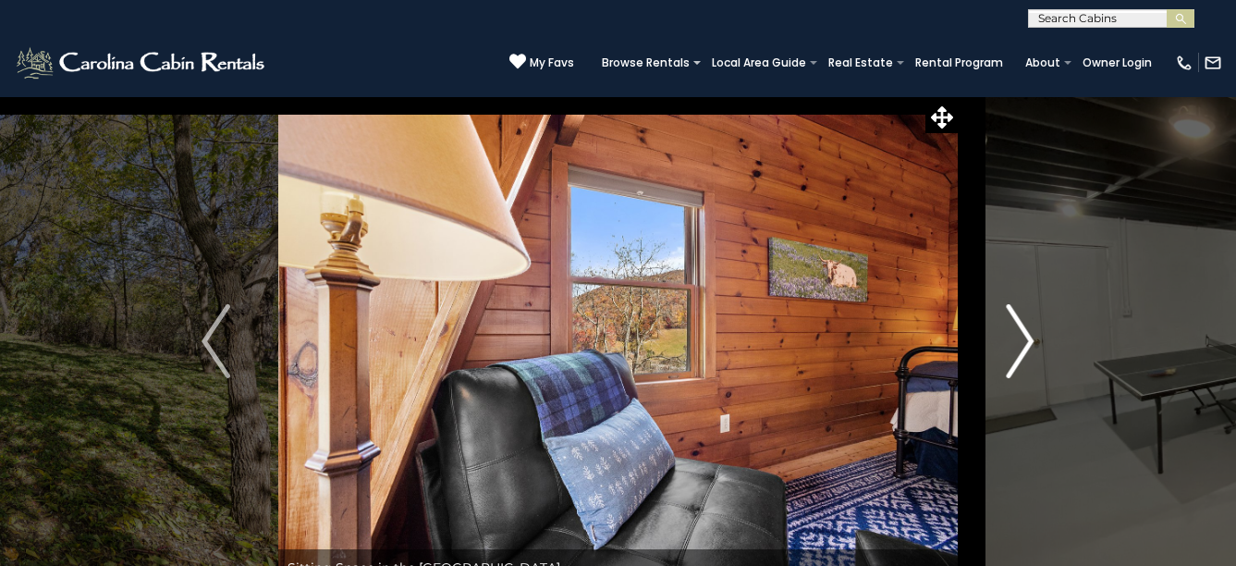
click at [1029, 337] on img "Next" at bounding box center [1020, 341] width 28 height 74
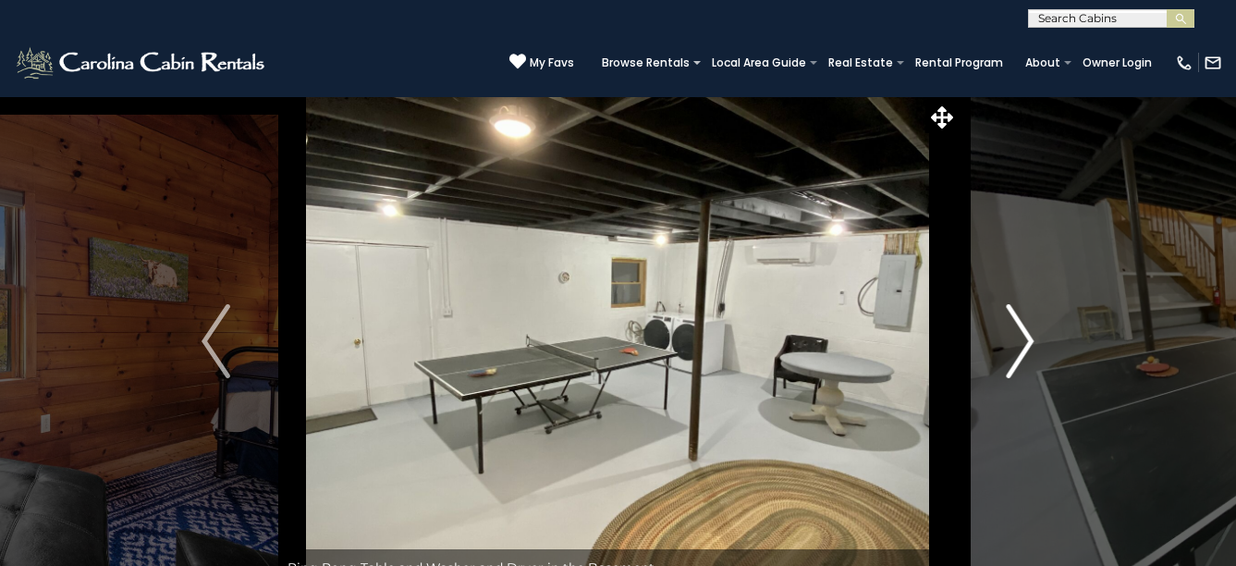
click at [1030, 338] on img "Next" at bounding box center [1020, 341] width 28 height 74
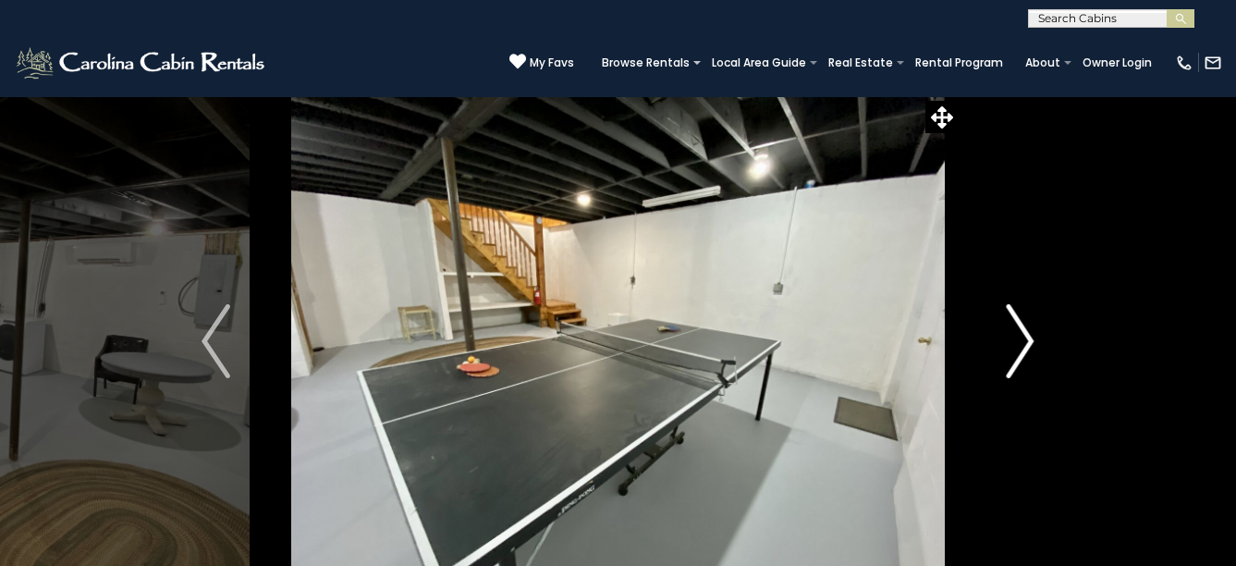
click at [1030, 338] on img "Next" at bounding box center [1020, 341] width 28 height 74
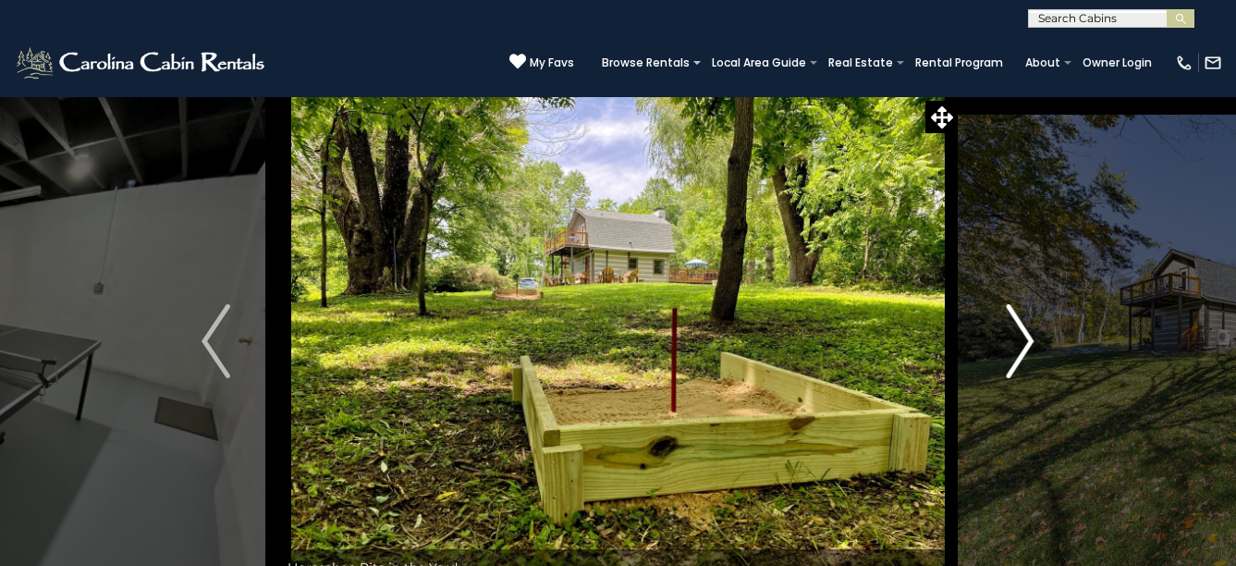
click at [1030, 338] on img "Next" at bounding box center [1020, 341] width 28 height 74
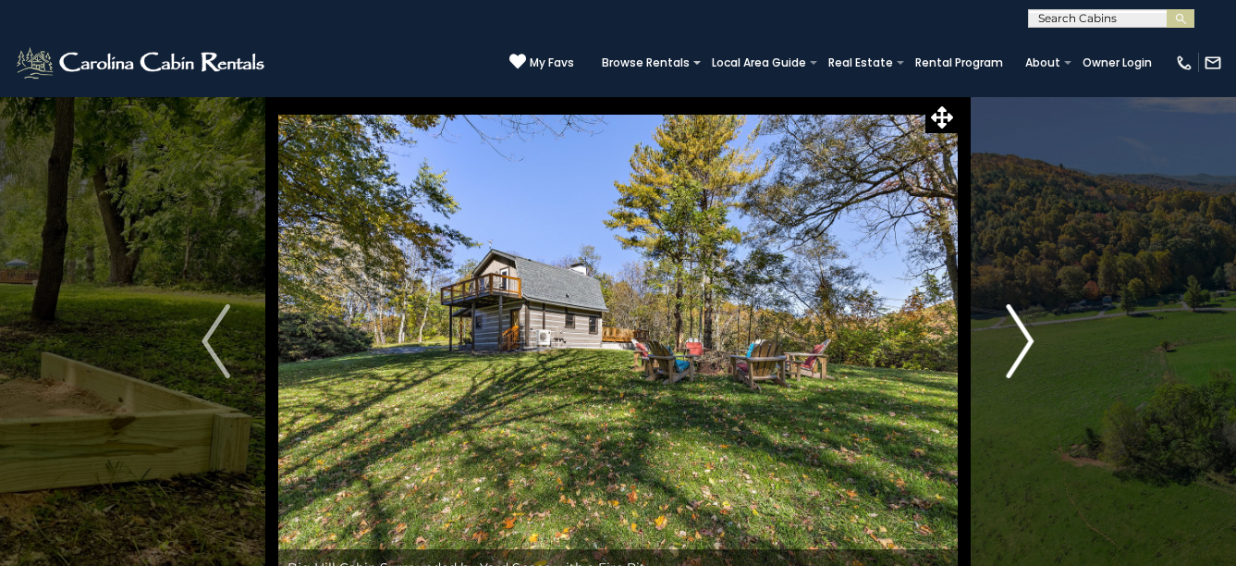
click at [1030, 338] on img "Next" at bounding box center [1020, 341] width 28 height 74
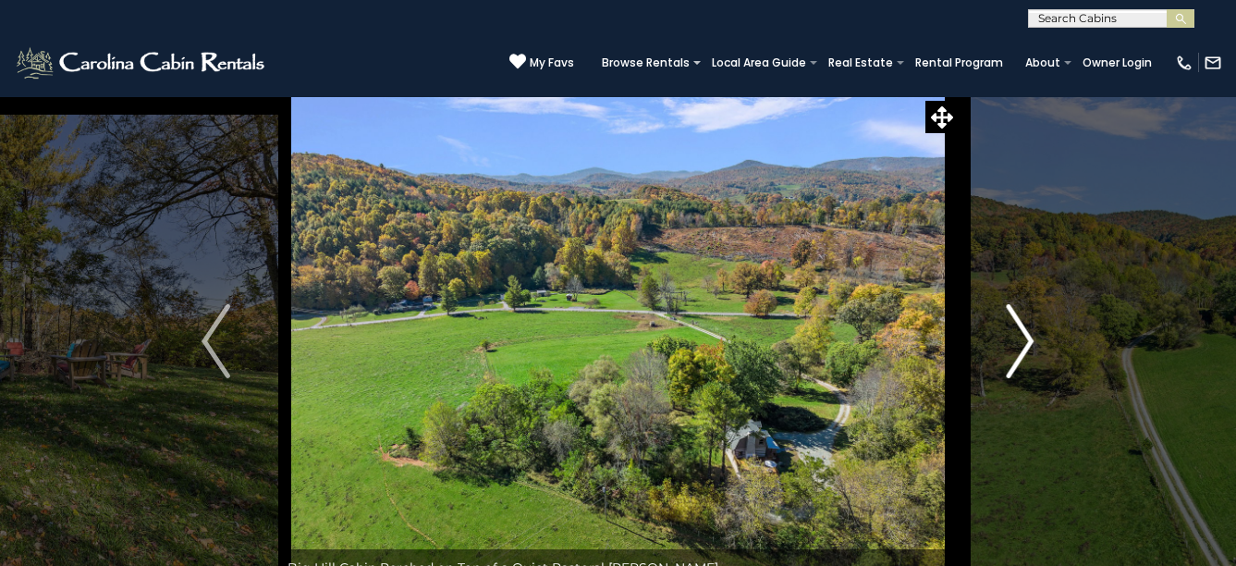
click at [1030, 338] on img "Next" at bounding box center [1020, 341] width 28 height 74
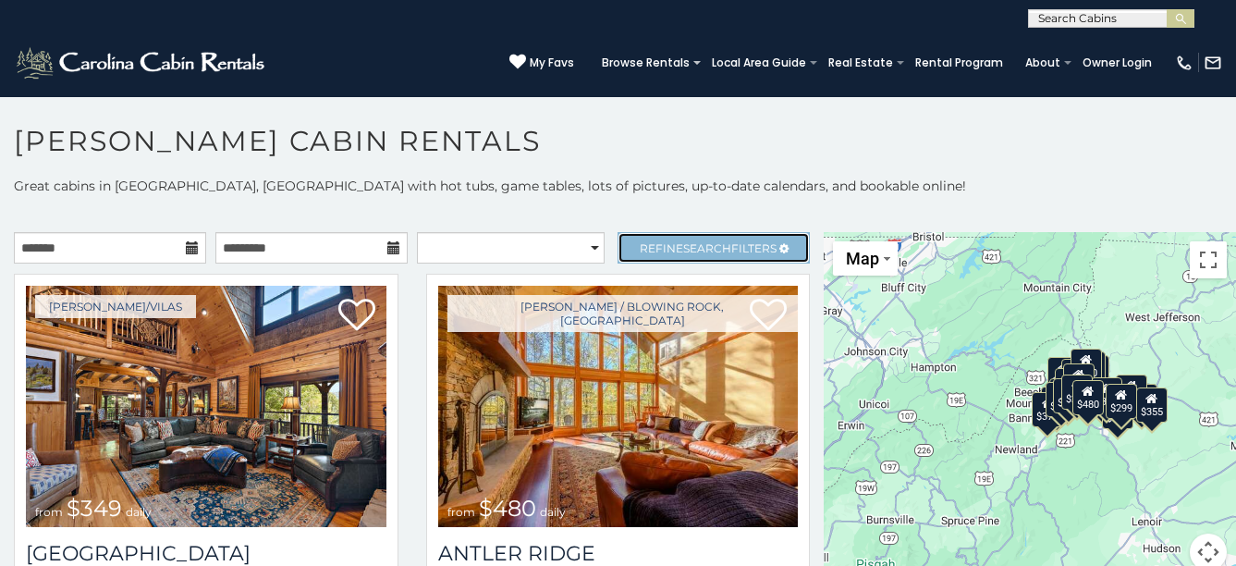
click at [750, 248] on span "Refine Search Filters" at bounding box center [708, 248] width 137 height 14
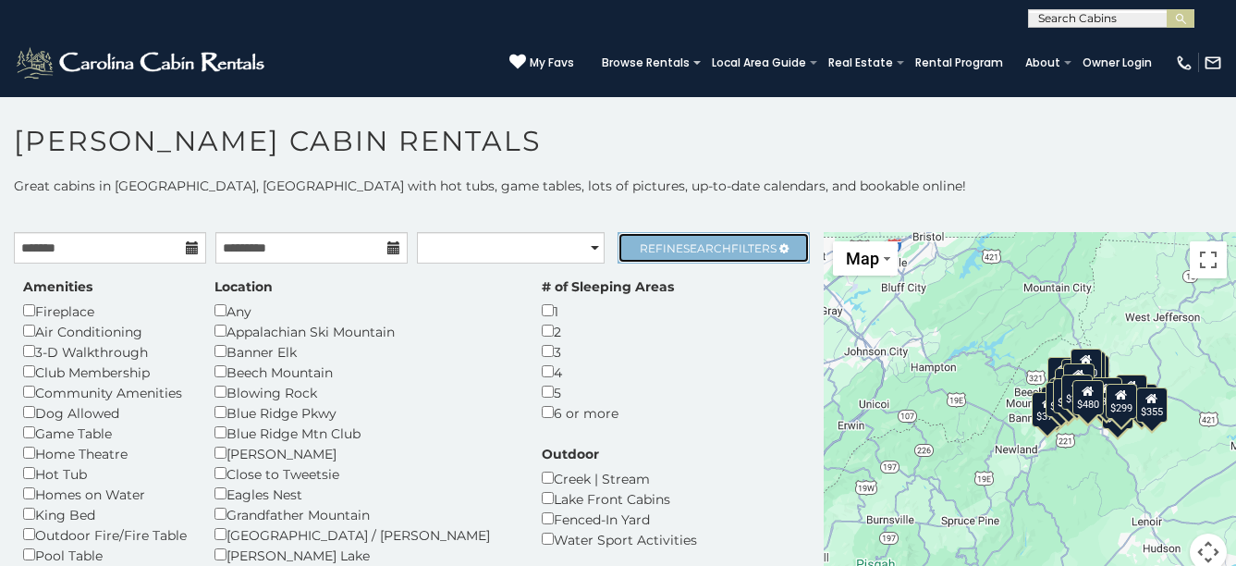
click at [725, 249] on span "Refine Search Filters" at bounding box center [708, 248] width 137 height 14
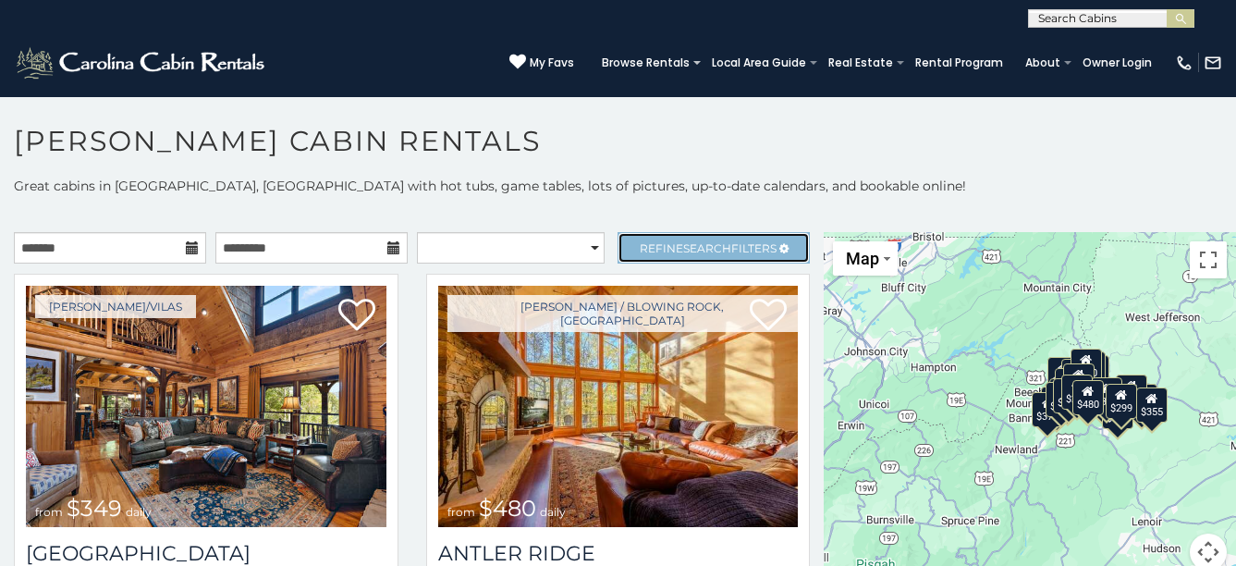
click at [691, 250] on span "Search" at bounding box center [707, 248] width 48 height 14
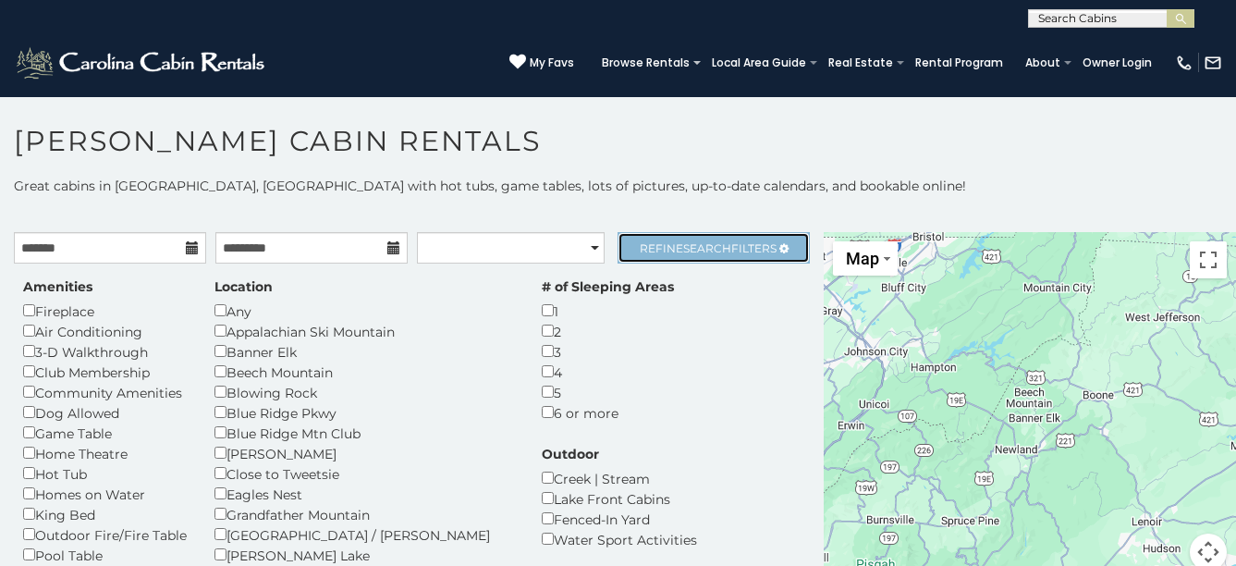
click at [673, 255] on link "Refine Search Filters" at bounding box center [713, 247] width 192 height 31
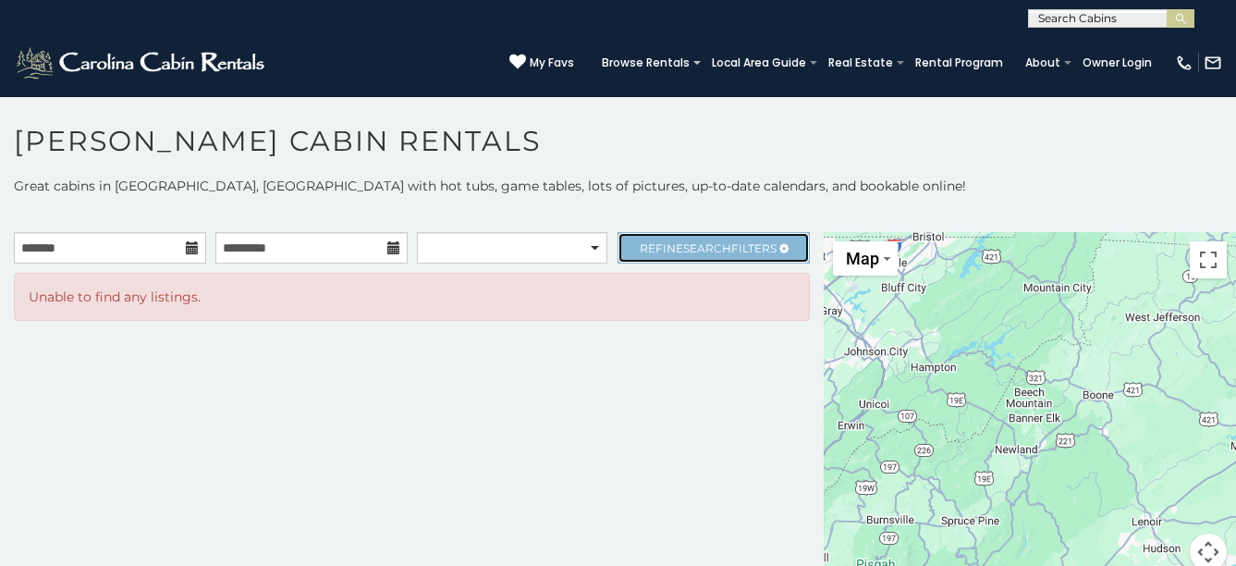
click at [697, 250] on span "Search" at bounding box center [707, 248] width 48 height 14
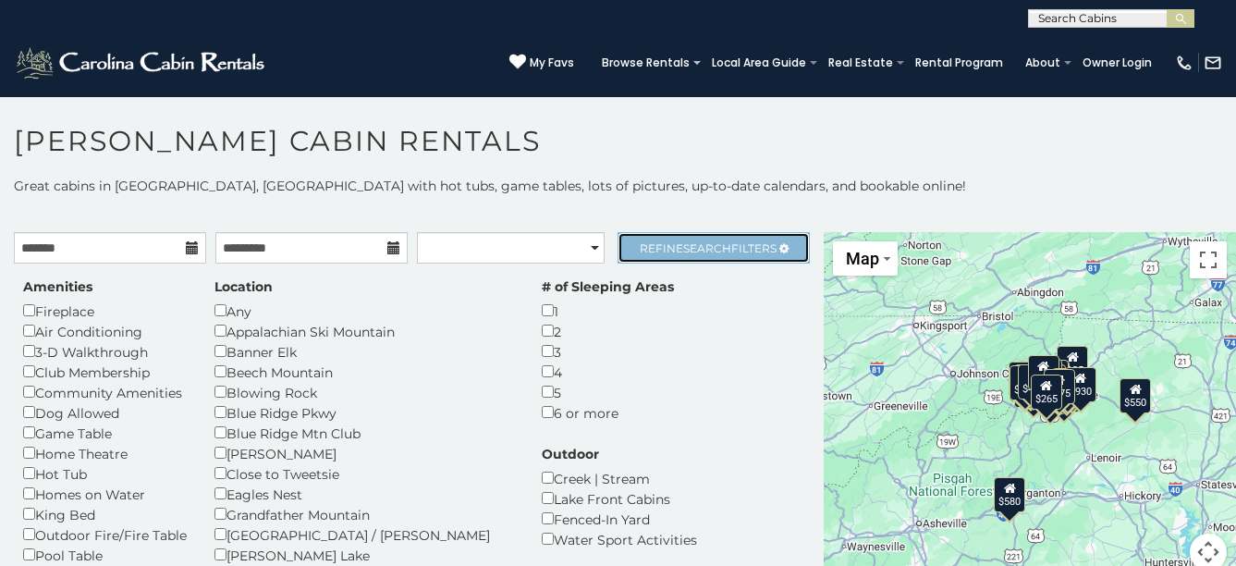
click at [706, 243] on span "Search" at bounding box center [707, 248] width 48 height 14
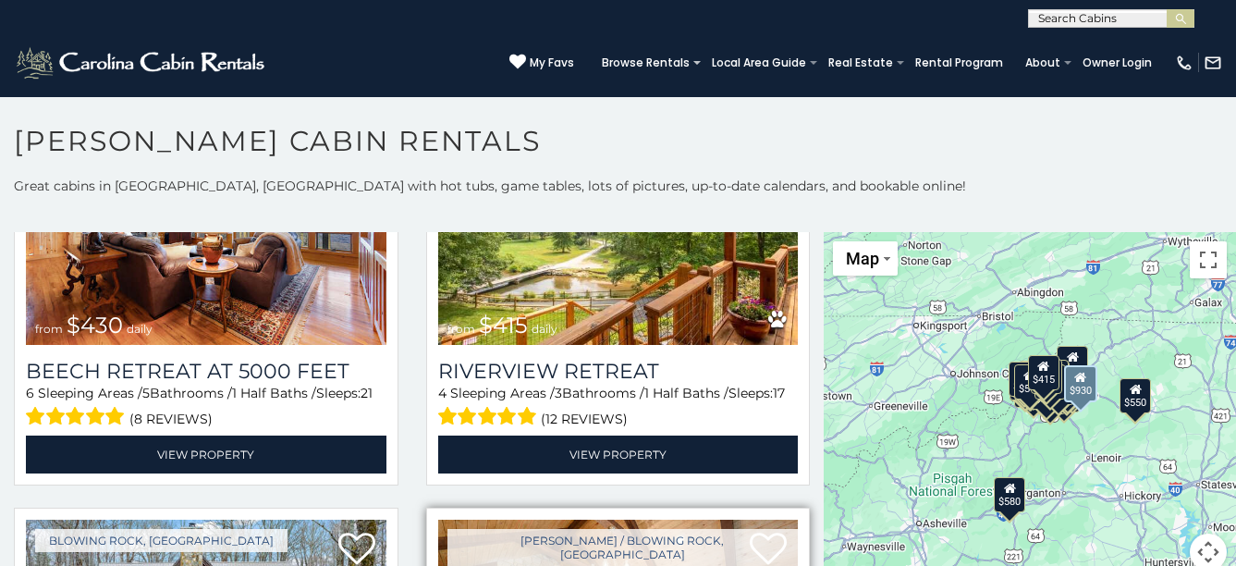
scroll to position [5360, 0]
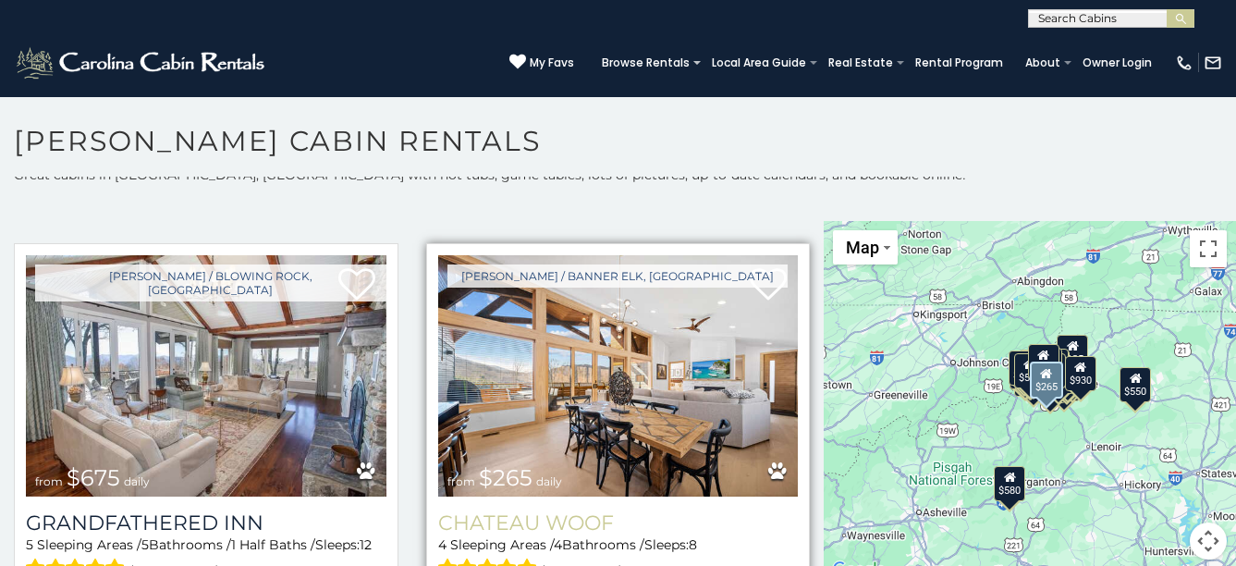
scroll to position [17, 0]
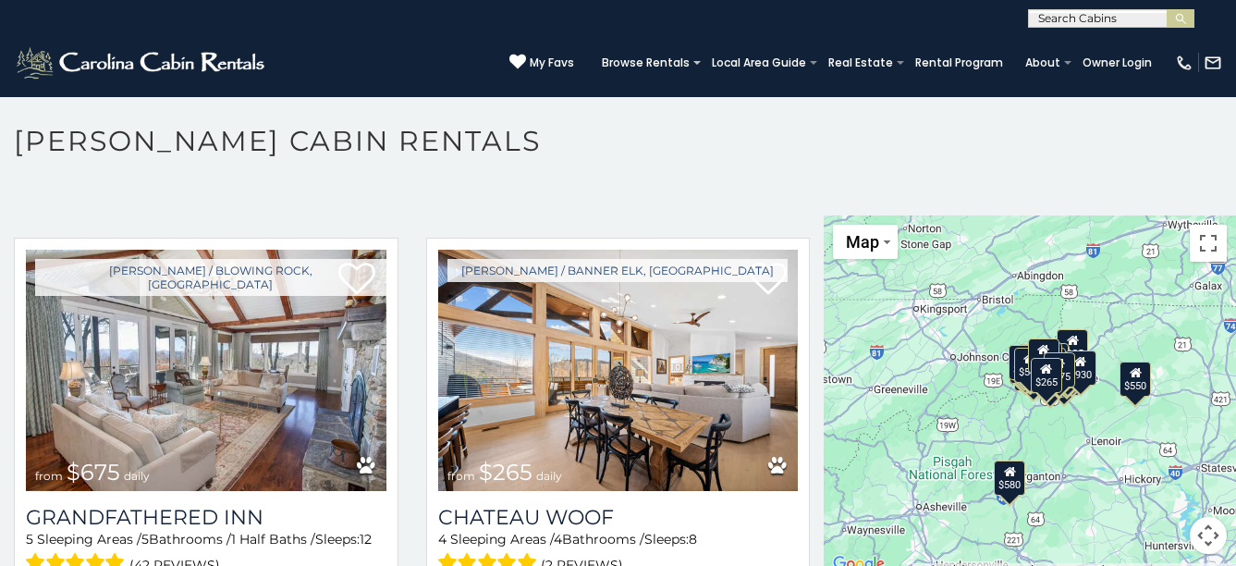
click at [745, 173] on h1 "[PERSON_NAME] Cabin Rentals" at bounding box center [618, 150] width 1236 height 53
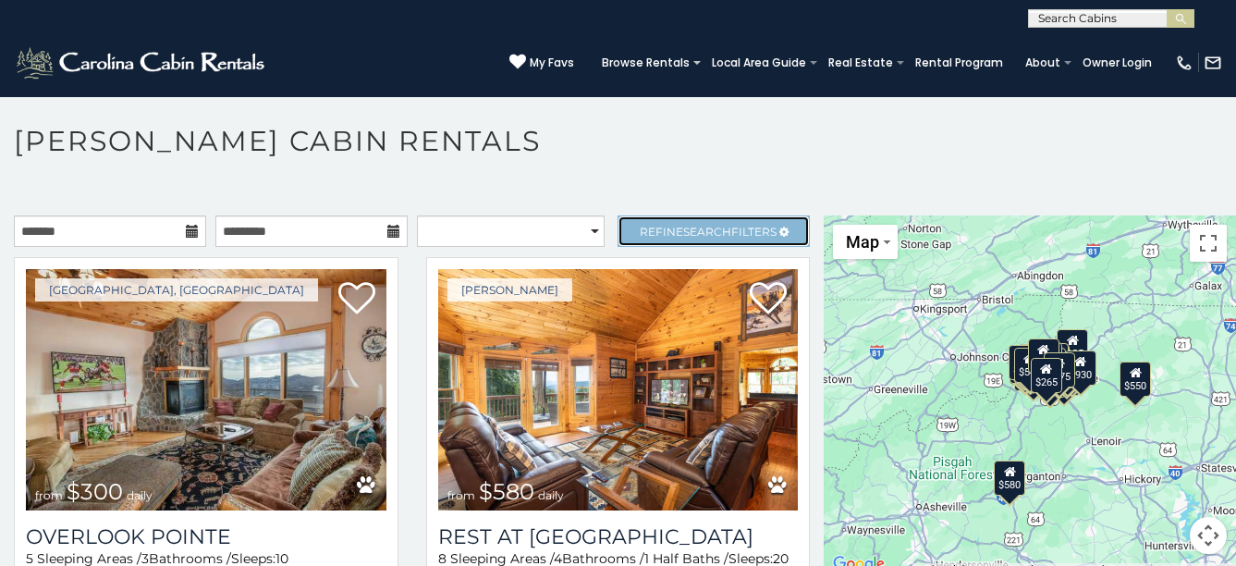
click at [692, 235] on span "Search" at bounding box center [707, 232] width 48 height 14
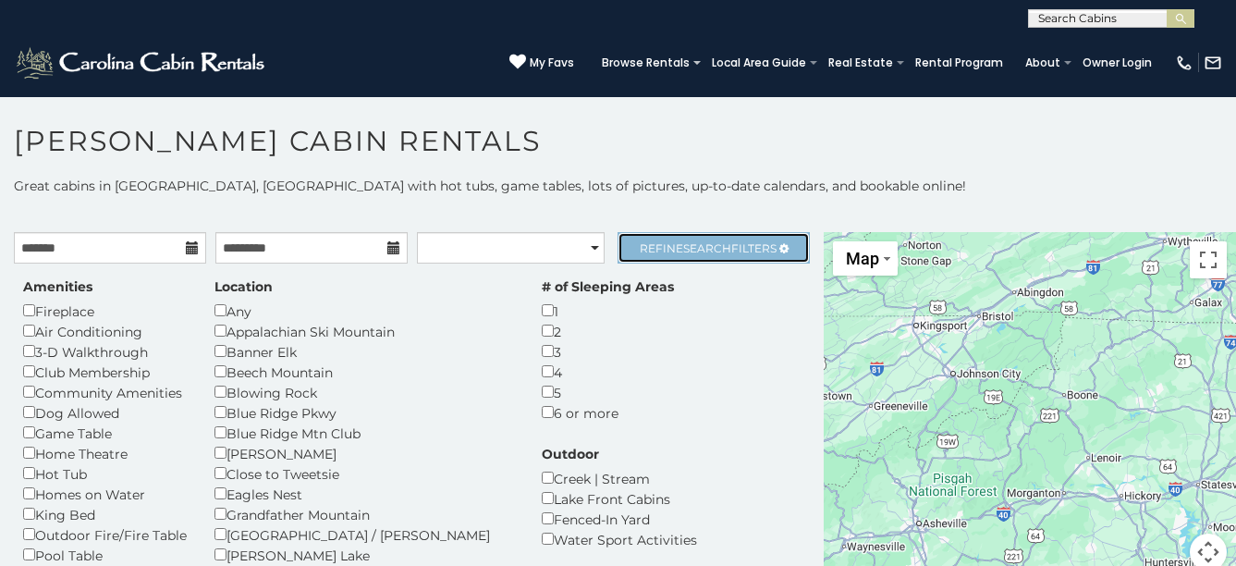
click at [640, 243] on span "Refine Search Filters" at bounding box center [708, 248] width 137 height 14
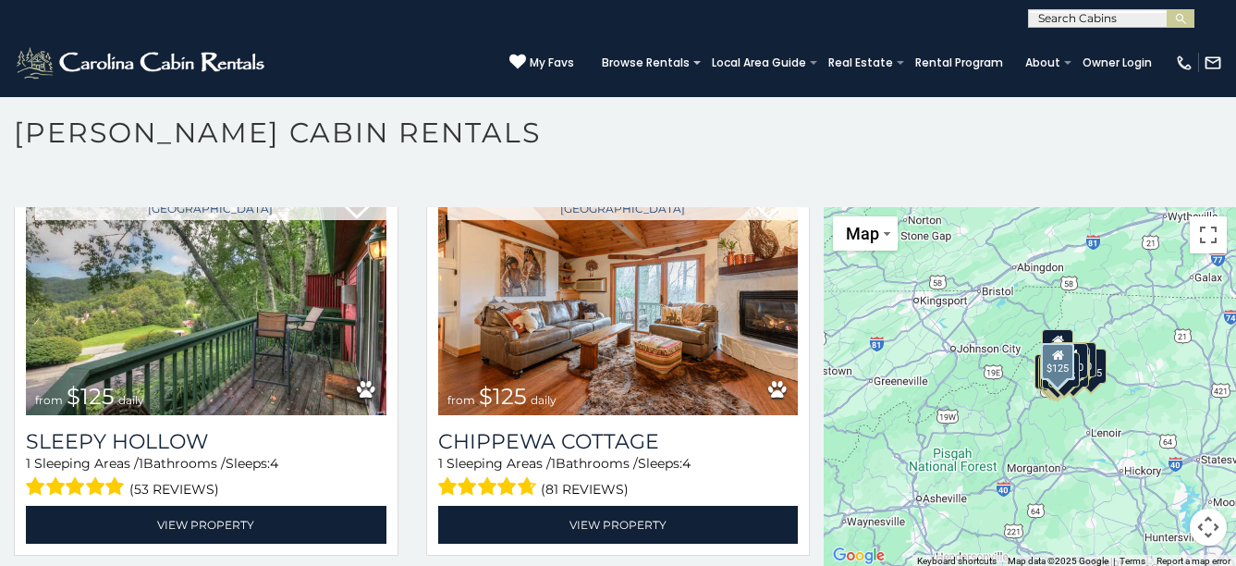
scroll to position [10, 0]
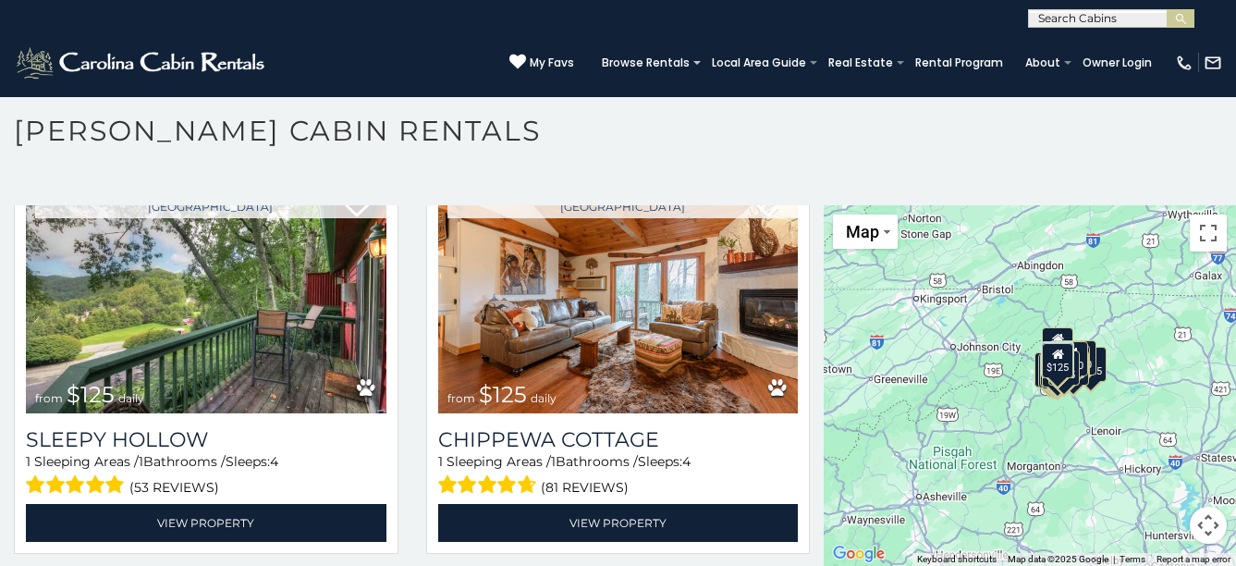
click at [518, 144] on h1 "[PERSON_NAME] Cabin Rentals" at bounding box center [618, 140] width 1236 height 53
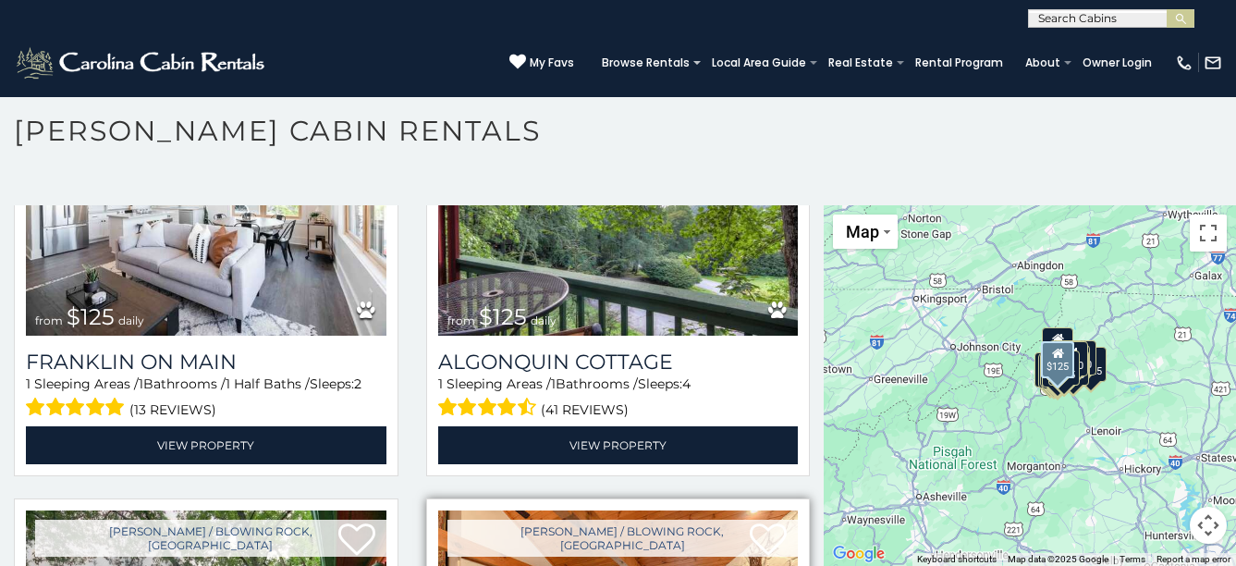
scroll to position [133, 0]
